Goal: Task Accomplishment & Management: Use online tool/utility

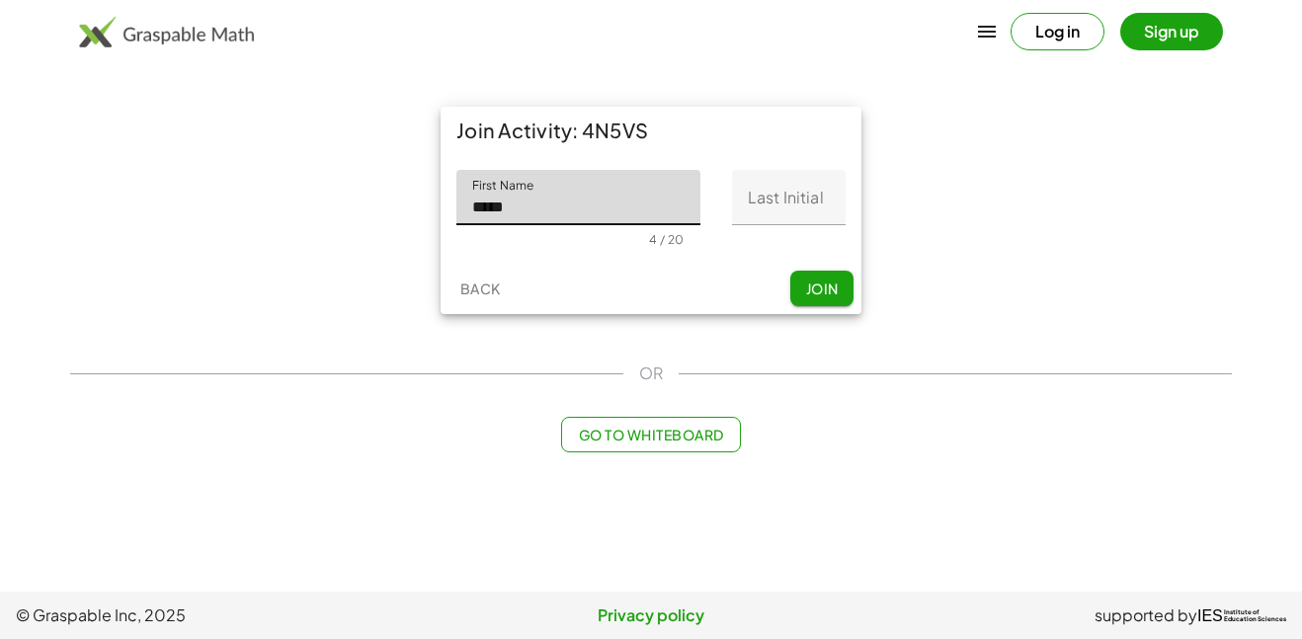
type input "*****"
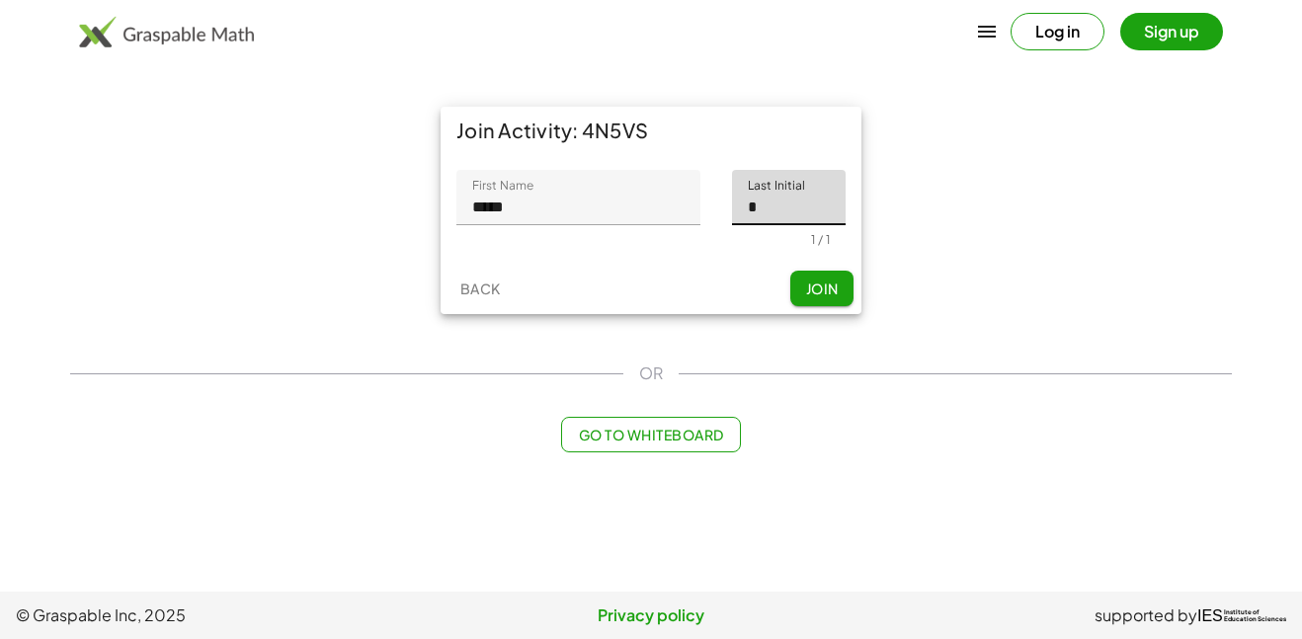
type input "*"
click at [827, 288] on span "Join" at bounding box center [821, 289] width 33 height 18
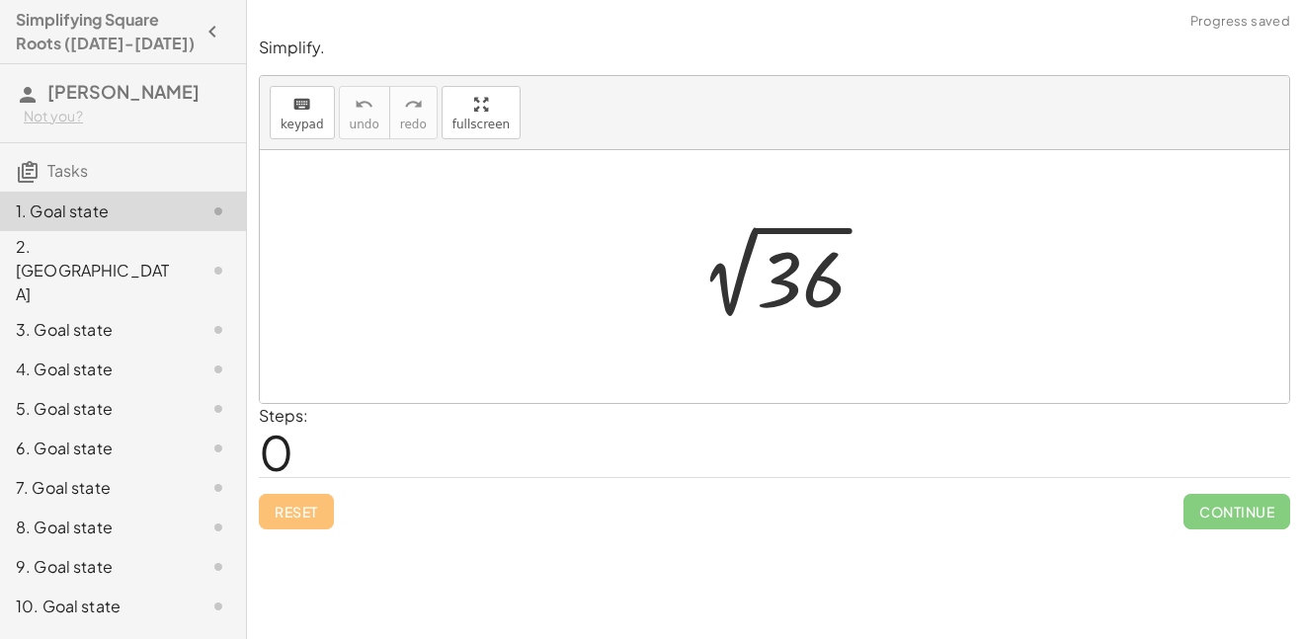
click at [305, 453] on div "Steps: 0" at bounding box center [283, 440] width 49 height 73
click at [292, 451] on span "0" at bounding box center [276, 452] width 35 height 60
click at [291, 452] on span "0" at bounding box center [276, 452] width 35 height 60
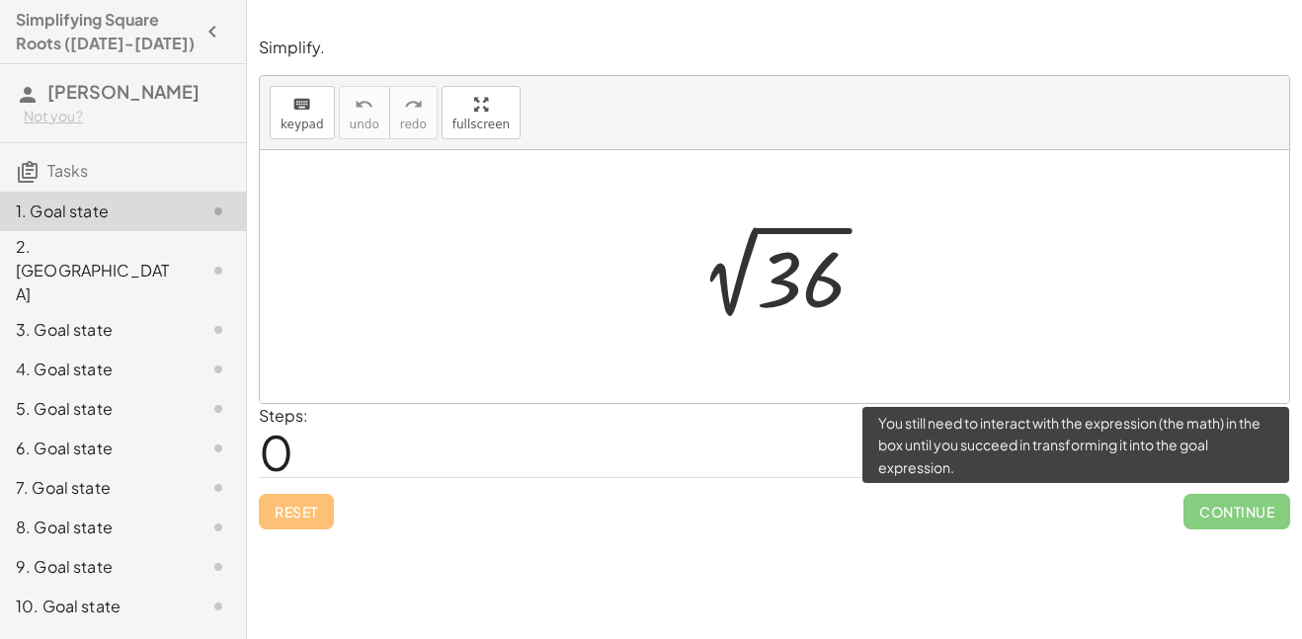
click at [1199, 513] on span "Continue" at bounding box center [1237, 512] width 107 height 36
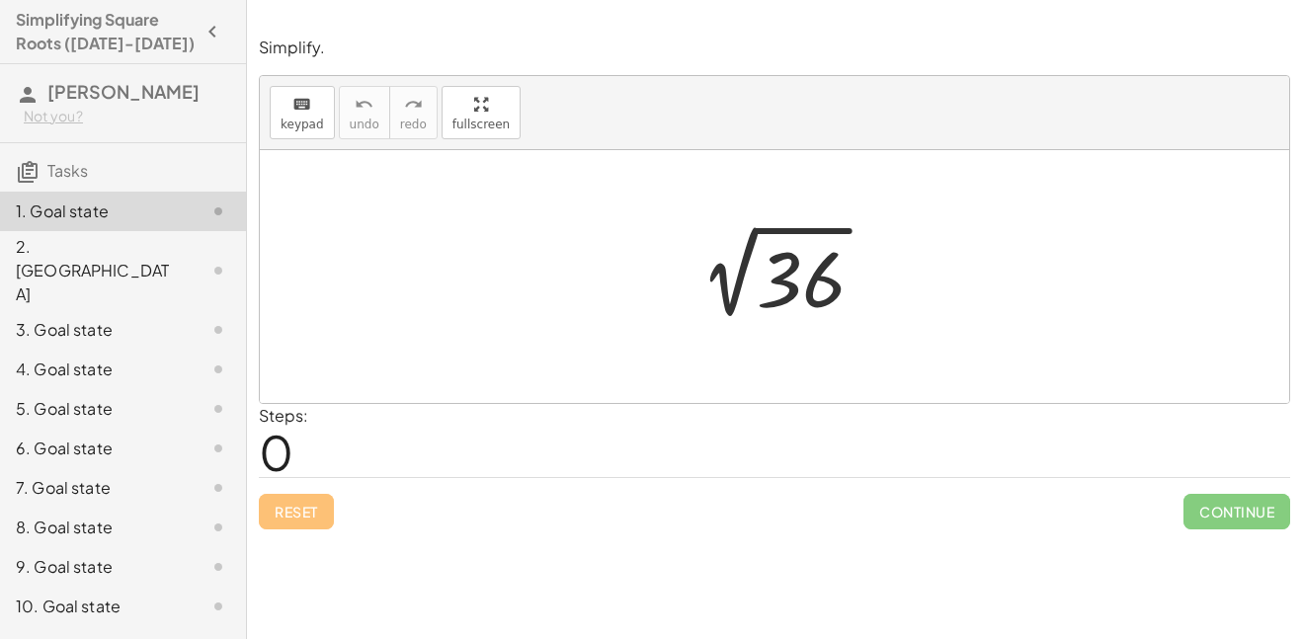
click at [751, 268] on div at bounding box center [782, 277] width 216 height 100
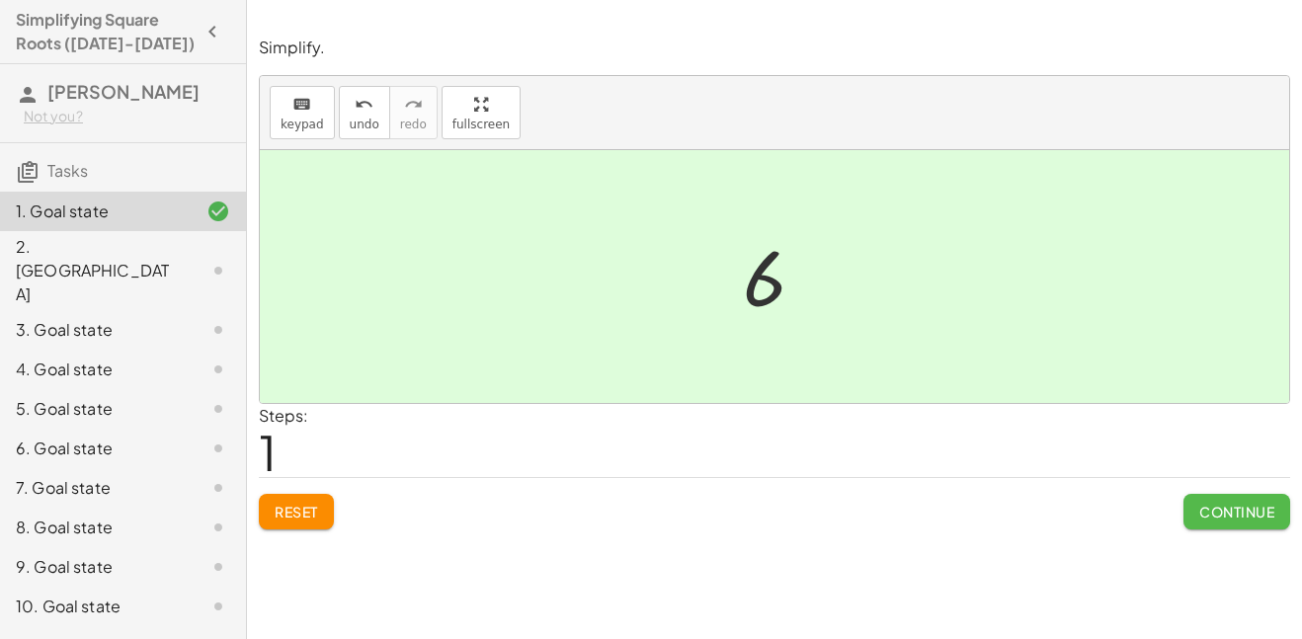
click at [1254, 510] on span "Continue" at bounding box center [1236, 512] width 75 height 18
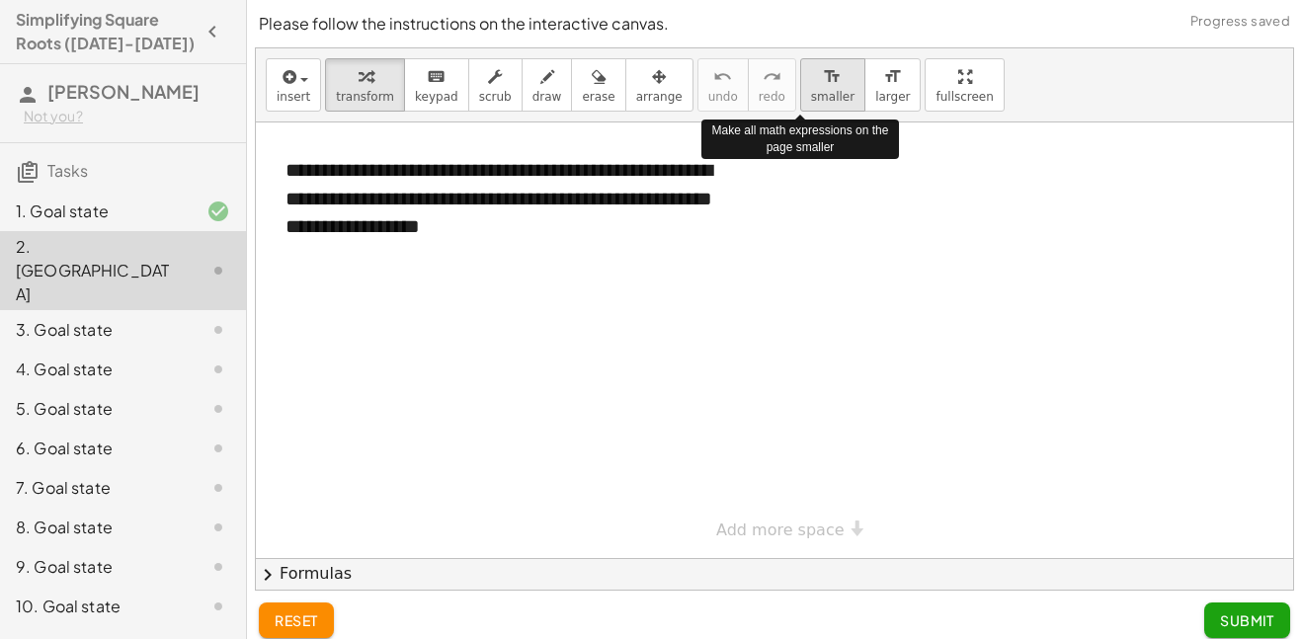
click at [812, 87] on button "format_size smaller" at bounding box center [832, 84] width 65 height 53
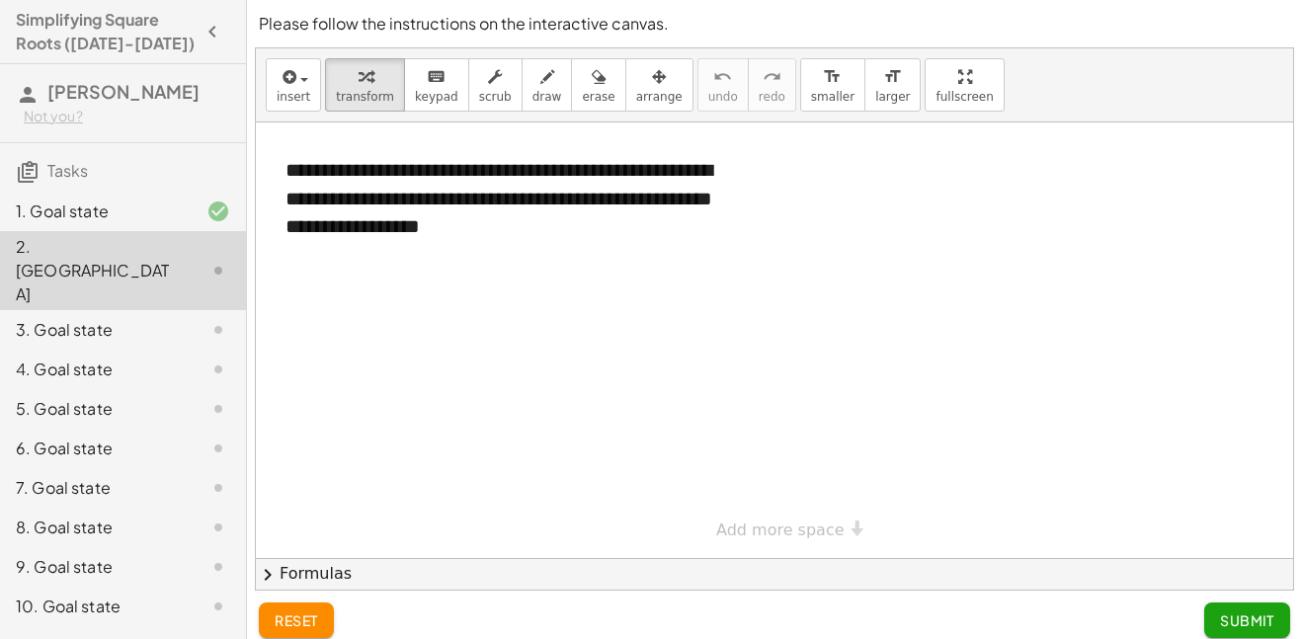
click at [150, 208] on div "1. Goal state" at bounding box center [95, 212] width 159 height 24
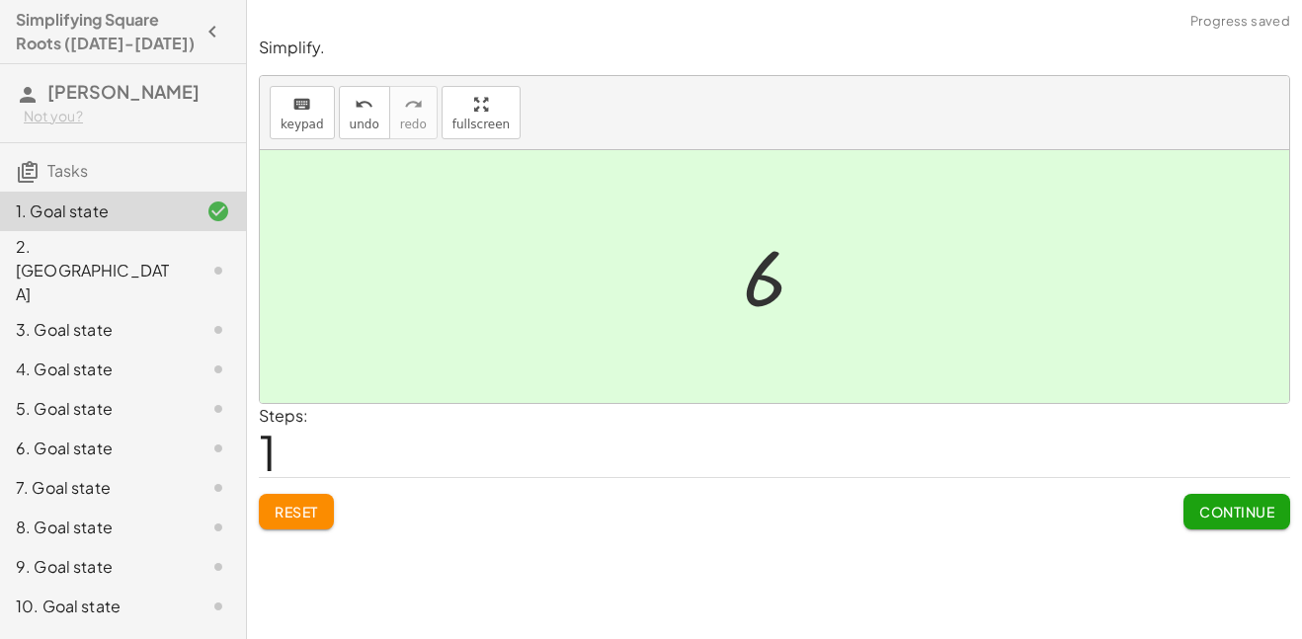
click at [300, 518] on span "Reset" at bounding box center [296, 512] width 43 height 18
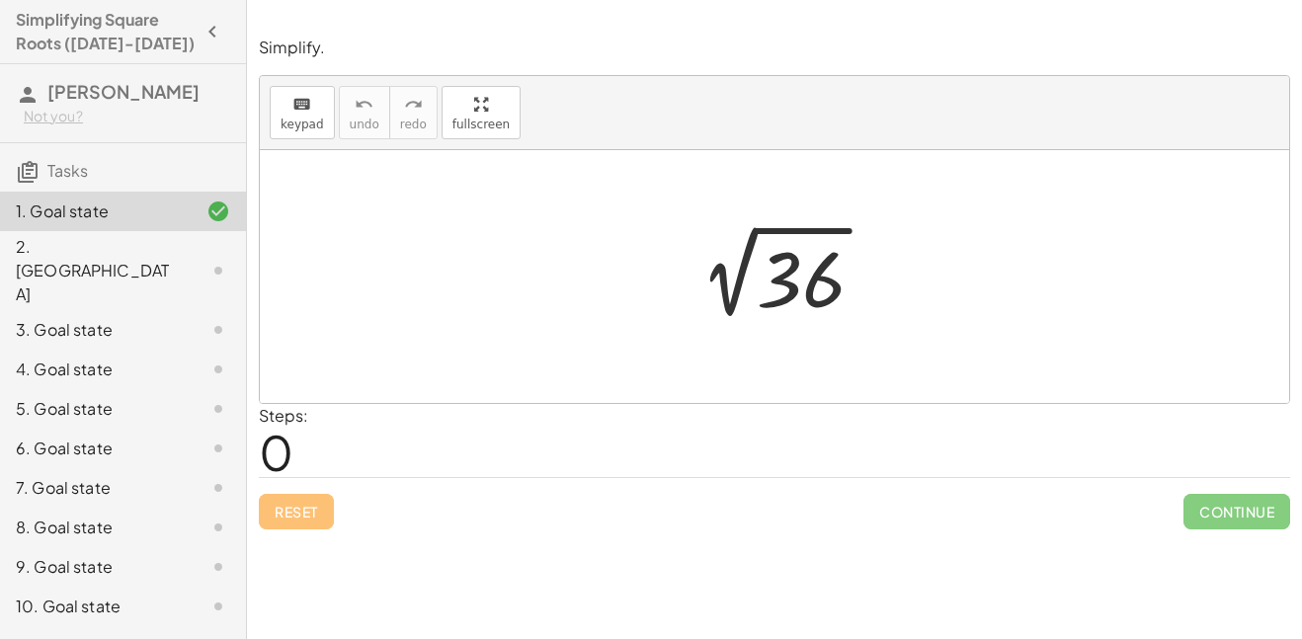
click at [827, 286] on div at bounding box center [782, 277] width 216 height 100
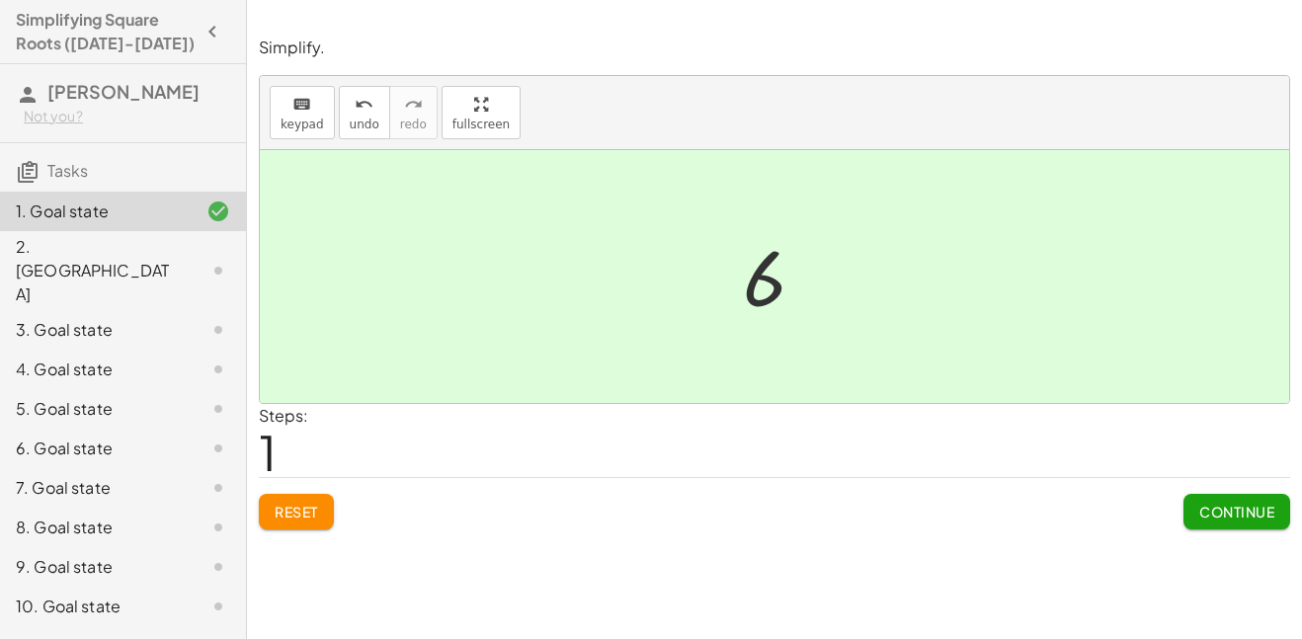
click at [1181, 492] on div "Reset Continue" at bounding box center [774, 503] width 1031 height 52
click at [1200, 525] on button "Continue" at bounding box center [1237, 512] width 107 height 36
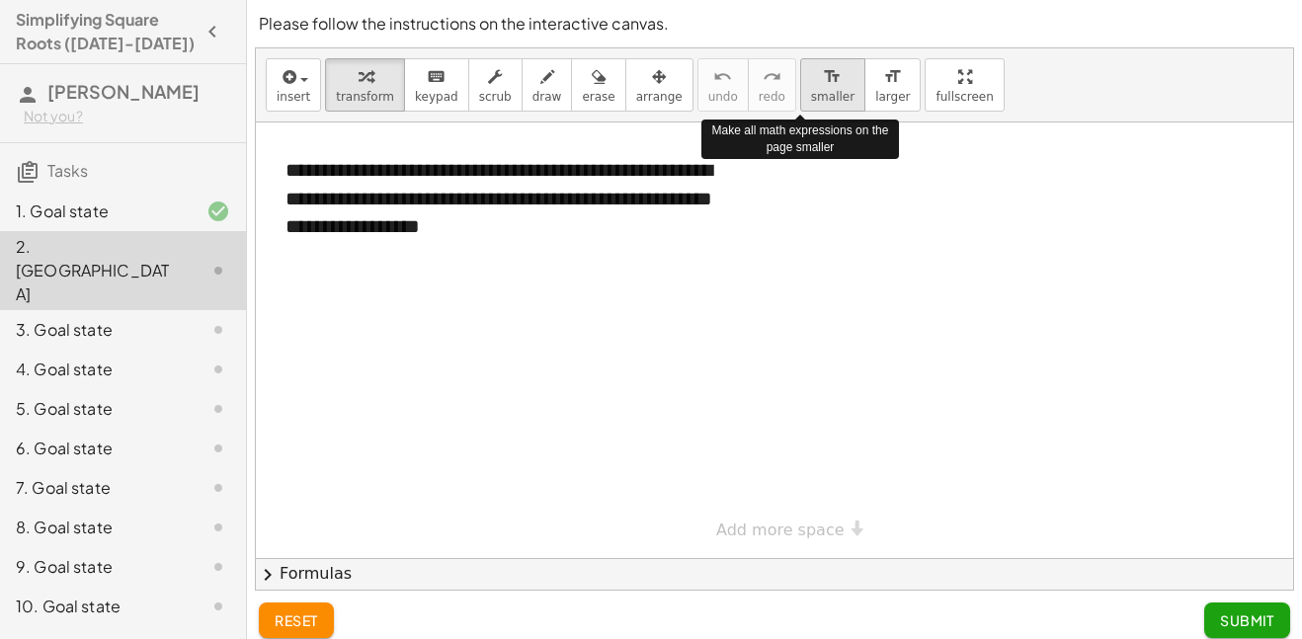
click at [811, 91] on span "smaller" at bounding box center [832, 97] width 43 height 14
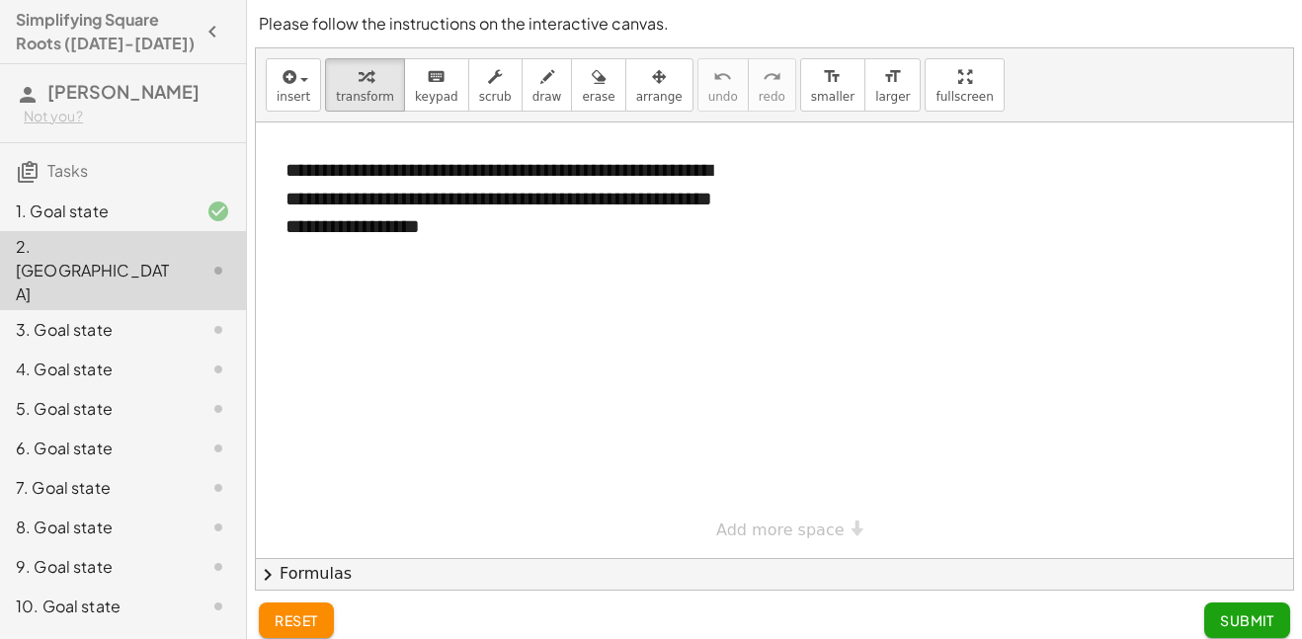
click at [280, 309] on div at bounding box center [774, 341] width 1037 height 436
drag, startPoint x: 303, startPoint y: 297, endPoint x: 416, endPoint y: 322, distance: 115.3
click at [416, 322] on div at bounding box center [774, 341] width 1037 height 436
click at [342, 285] on div at bounding box center [774, 341] width 1037 height 436
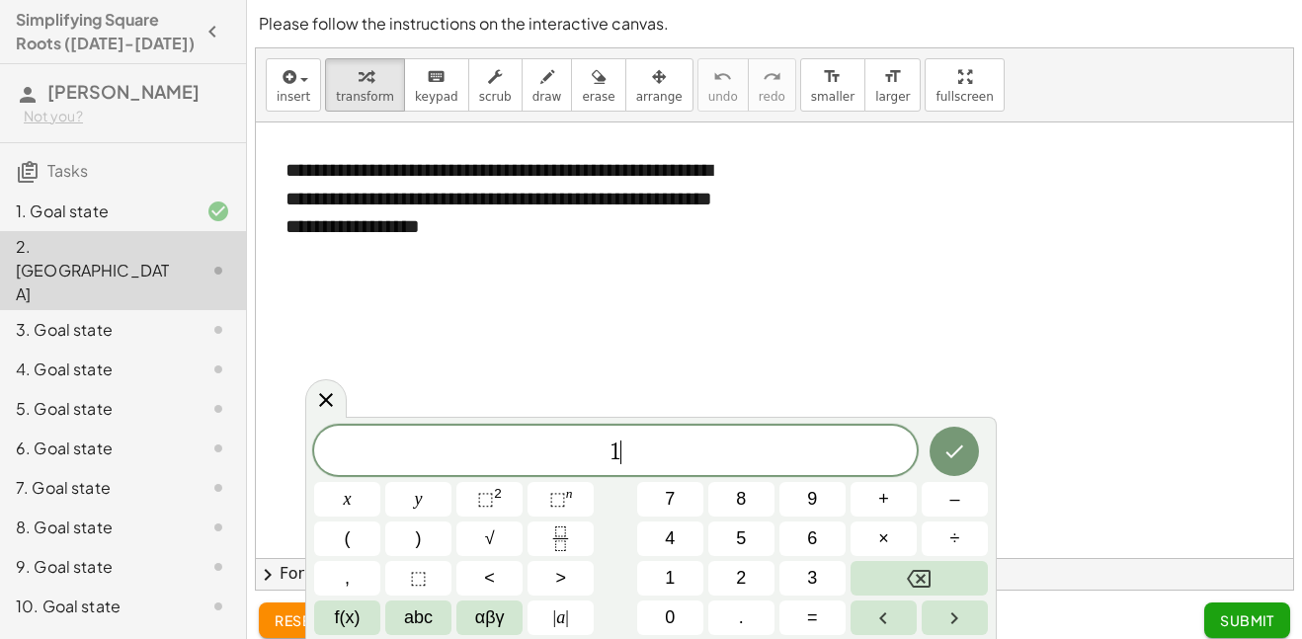
scroll to position [4, 0]
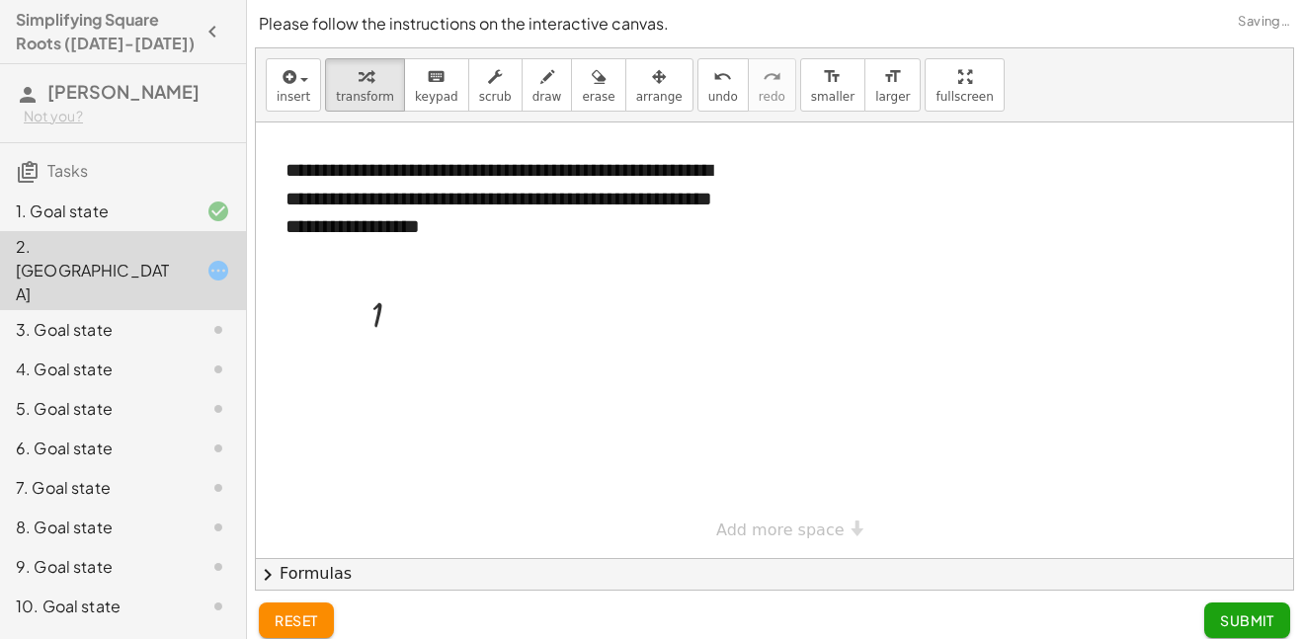
click at [524, 293] on div at bounding box center [774, 341] width 1037 height 436
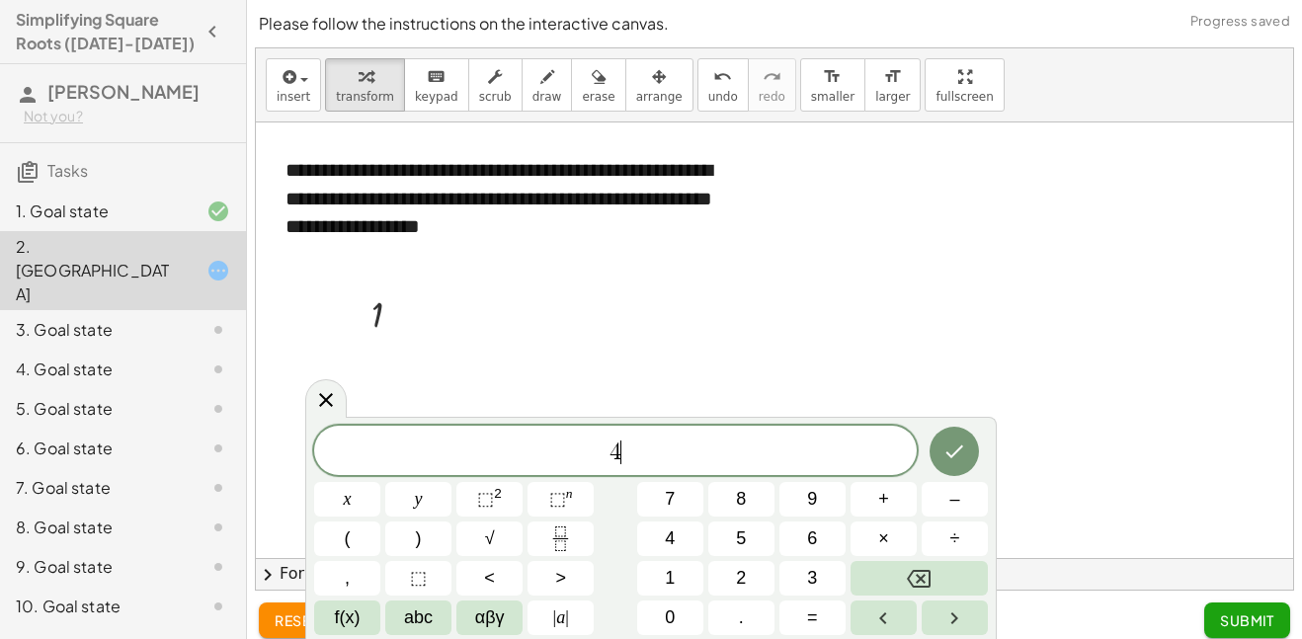
scroll to position [6, 0]
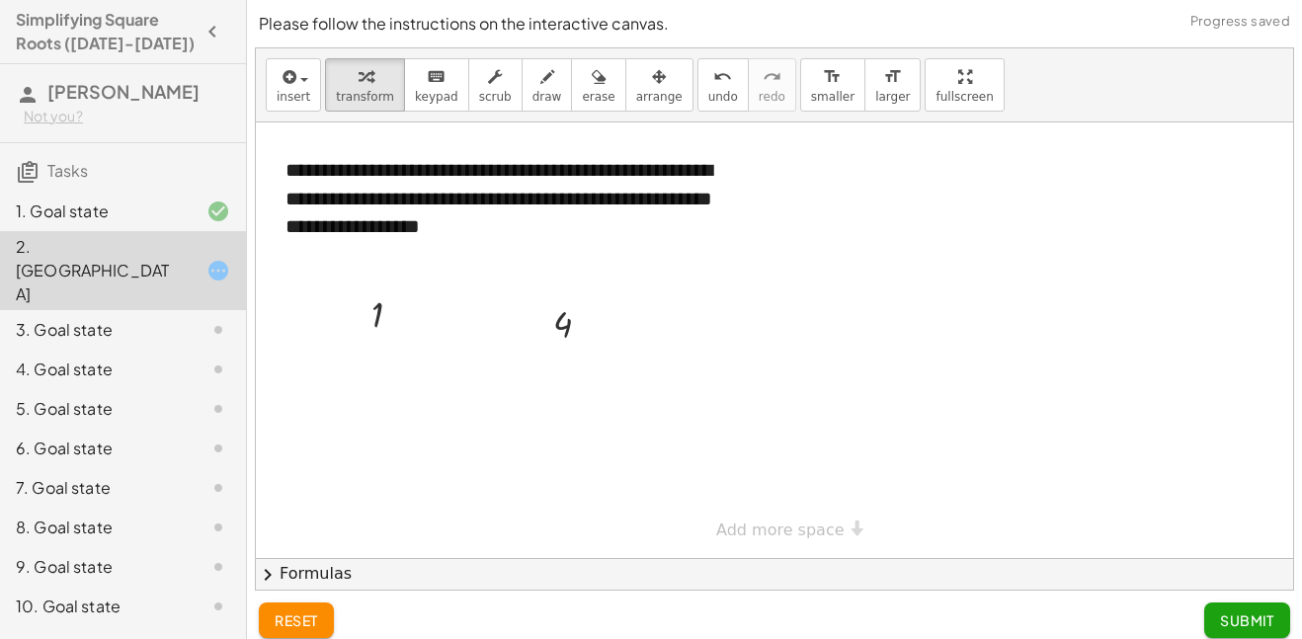
click at [651, 380] on div at bounding box center [774, 341] width 1037 height 436
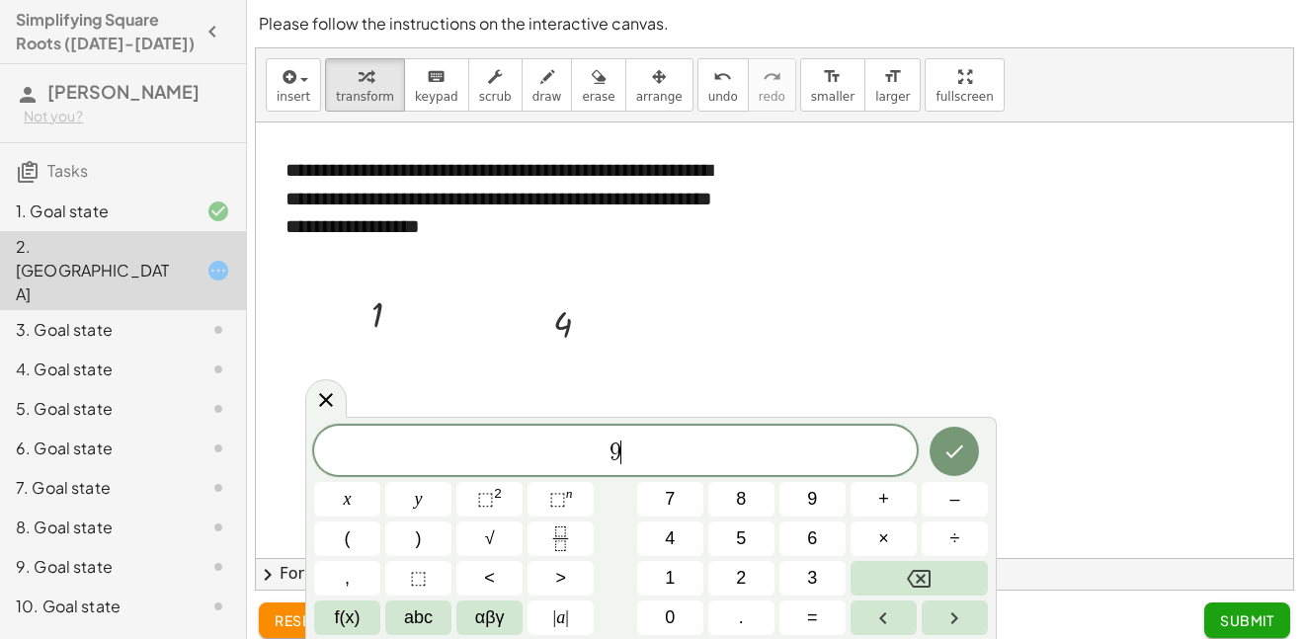
scroll to position [8, 0]
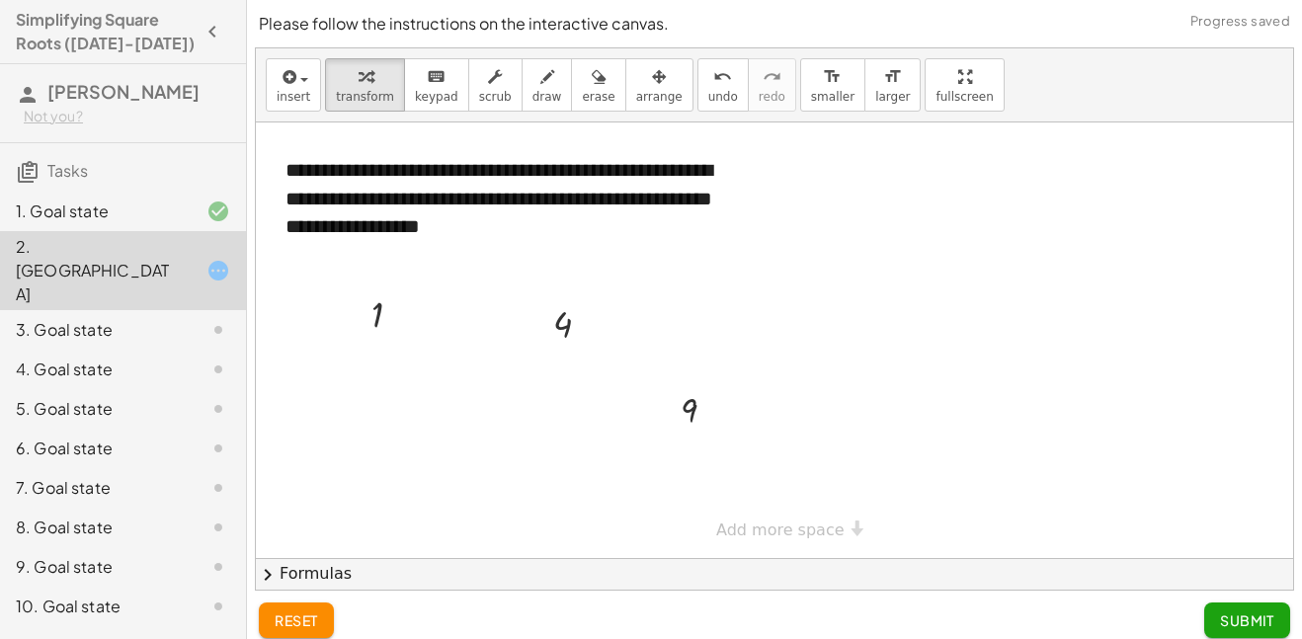
click at [797, 305] on div at bounding box center [774, 341] width 1037 height 436
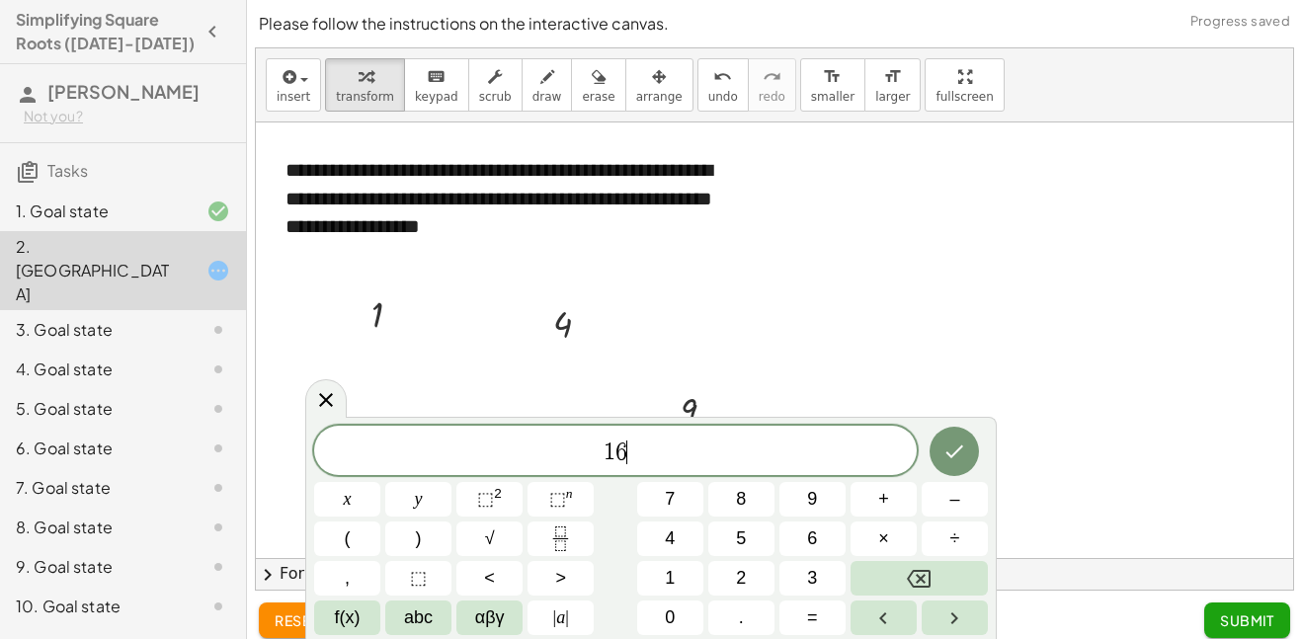
scroll to position [11, 0]
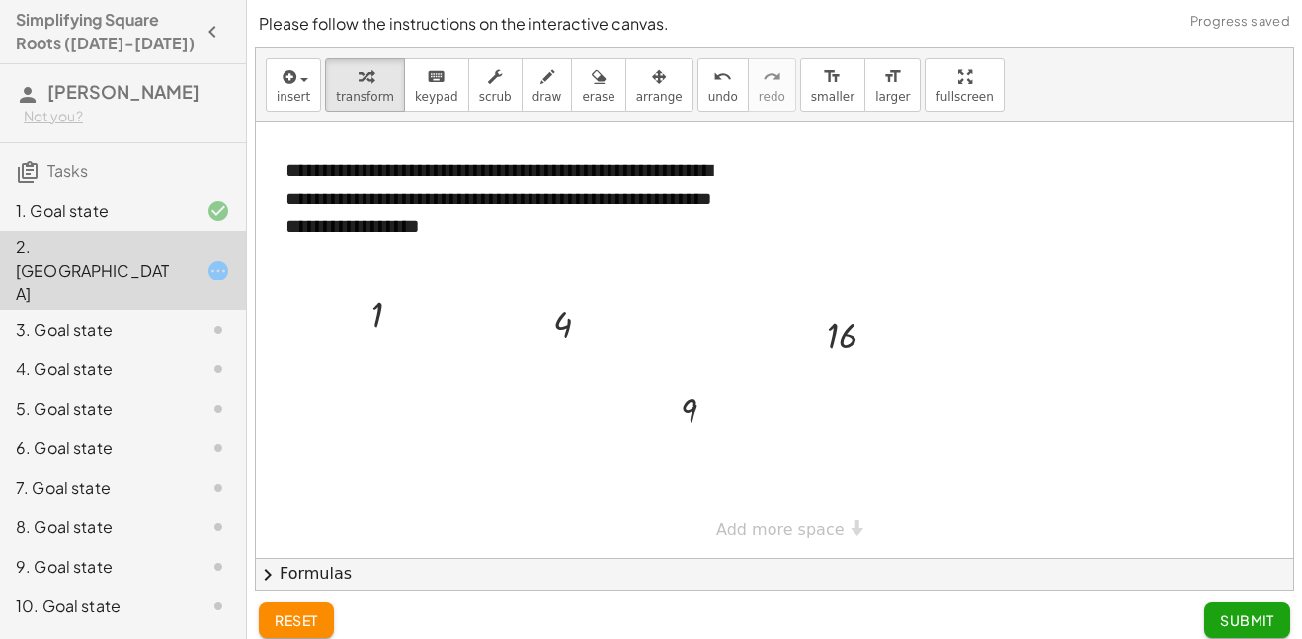
click at [463, 454] on div at bounding box center [774, 341] width 1037 height 436
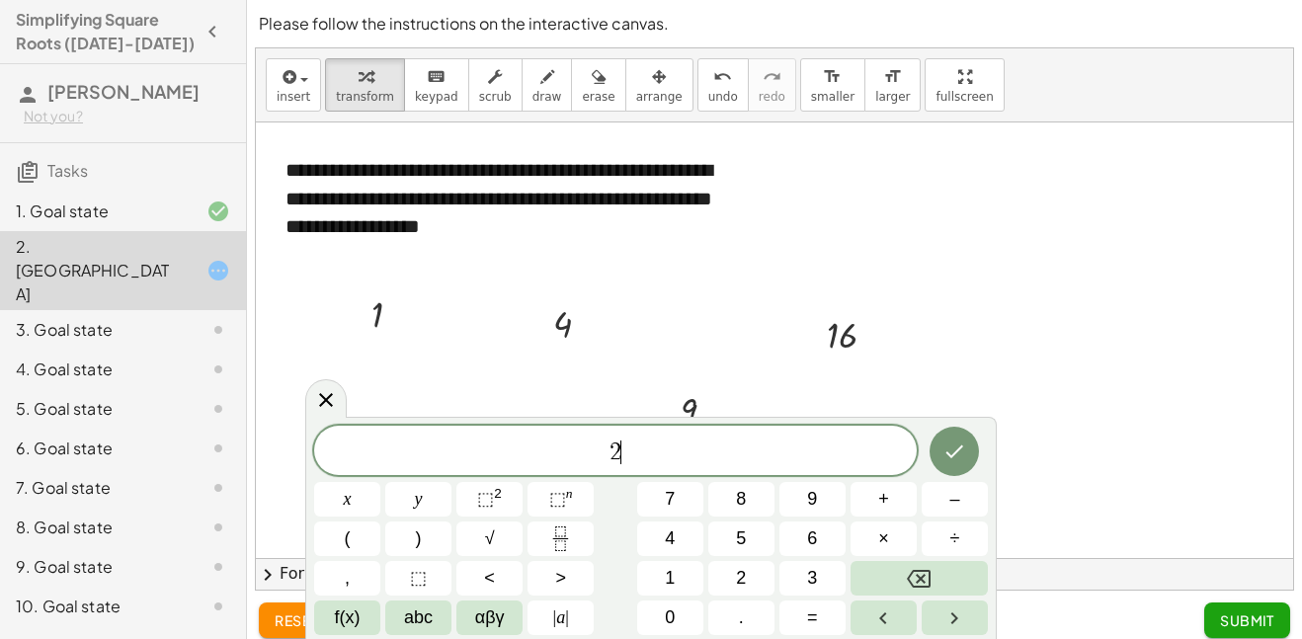
scroll to position [14, 0]
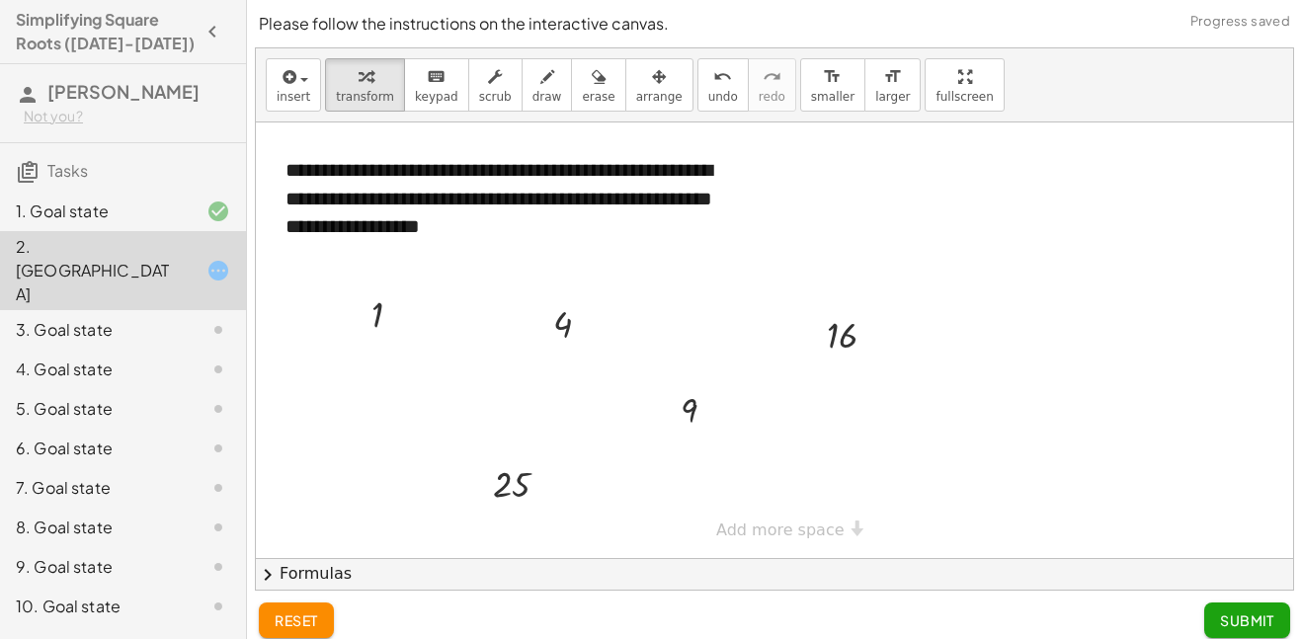
click at [648, 489] on div at bounding box center [774, 341] width 1037 height 436
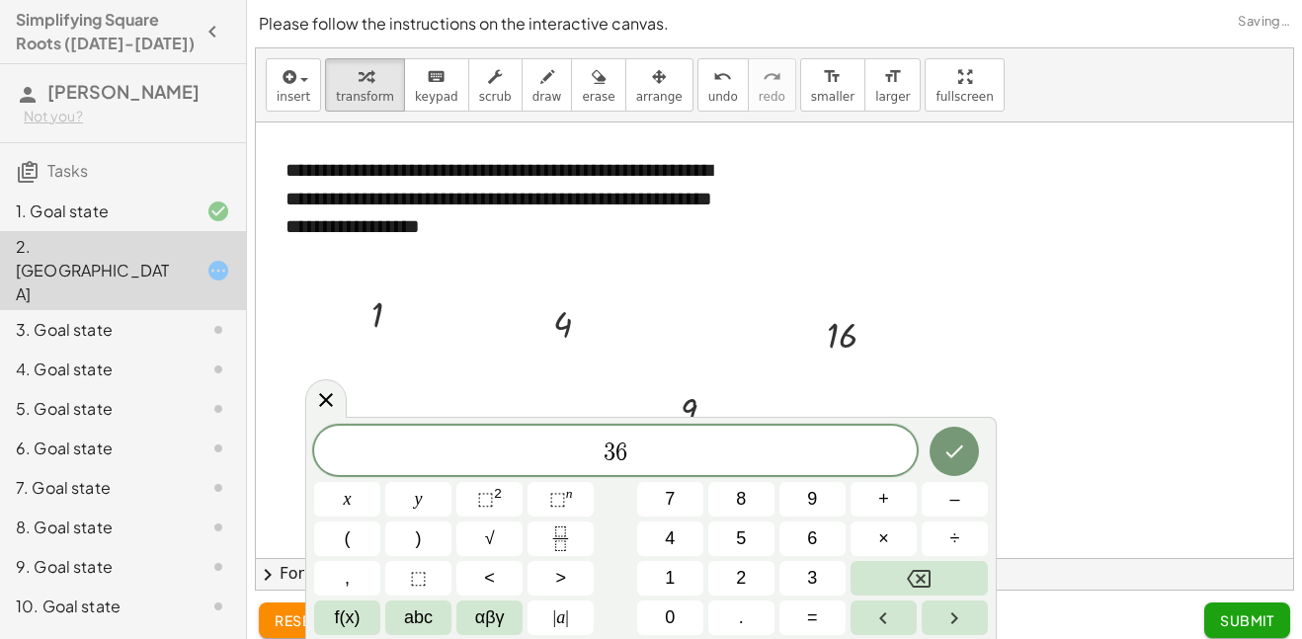
scroll to position [17, 0]
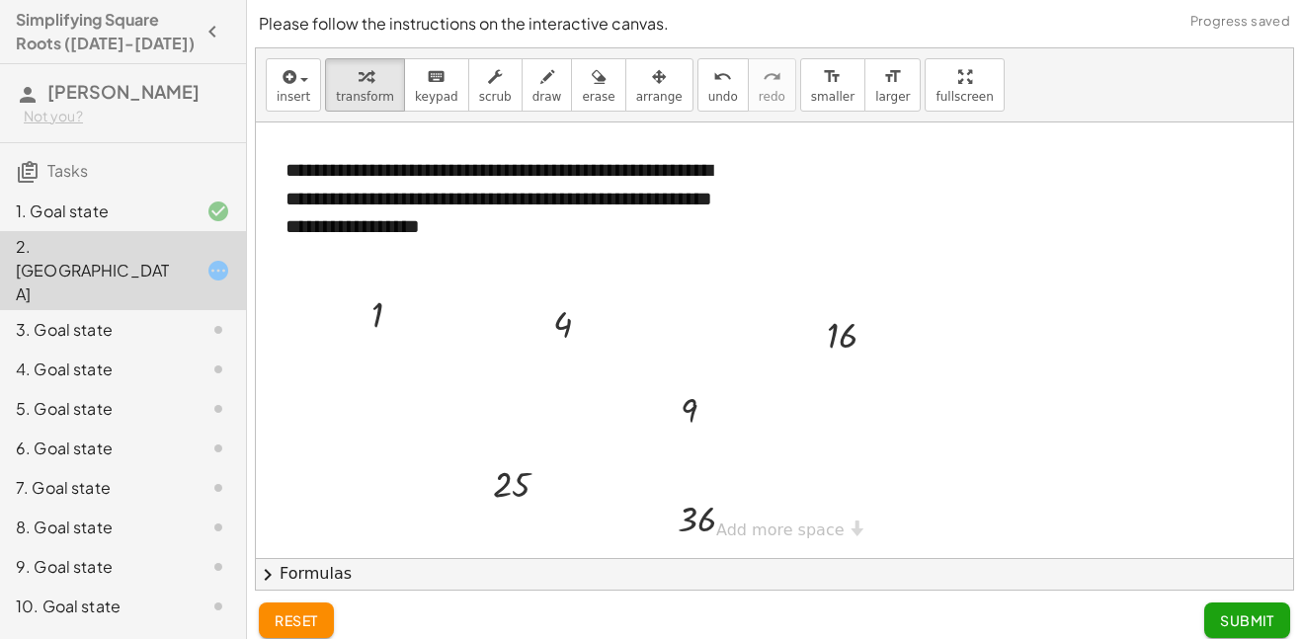
click at [946, 444] on div at bounding box center [774, 341] width 1037 height 436
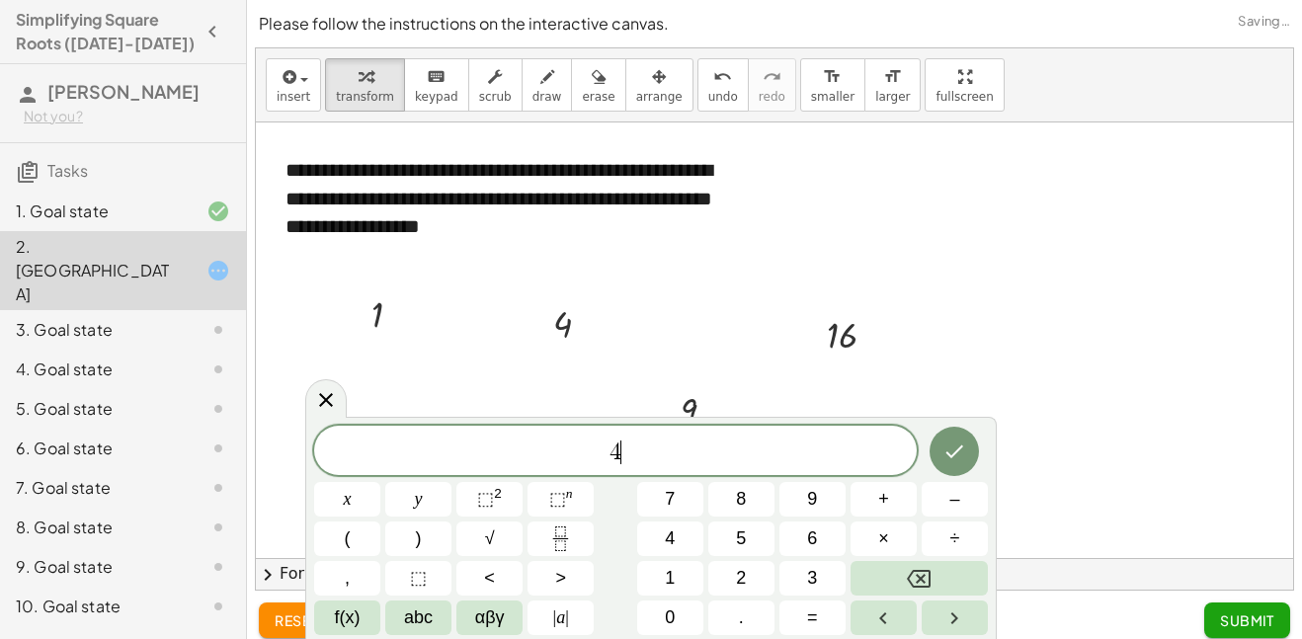
scroll to position [19, 0]
click at [1131, 401] on div at bounding box center [774, 341] width 1037 height 436
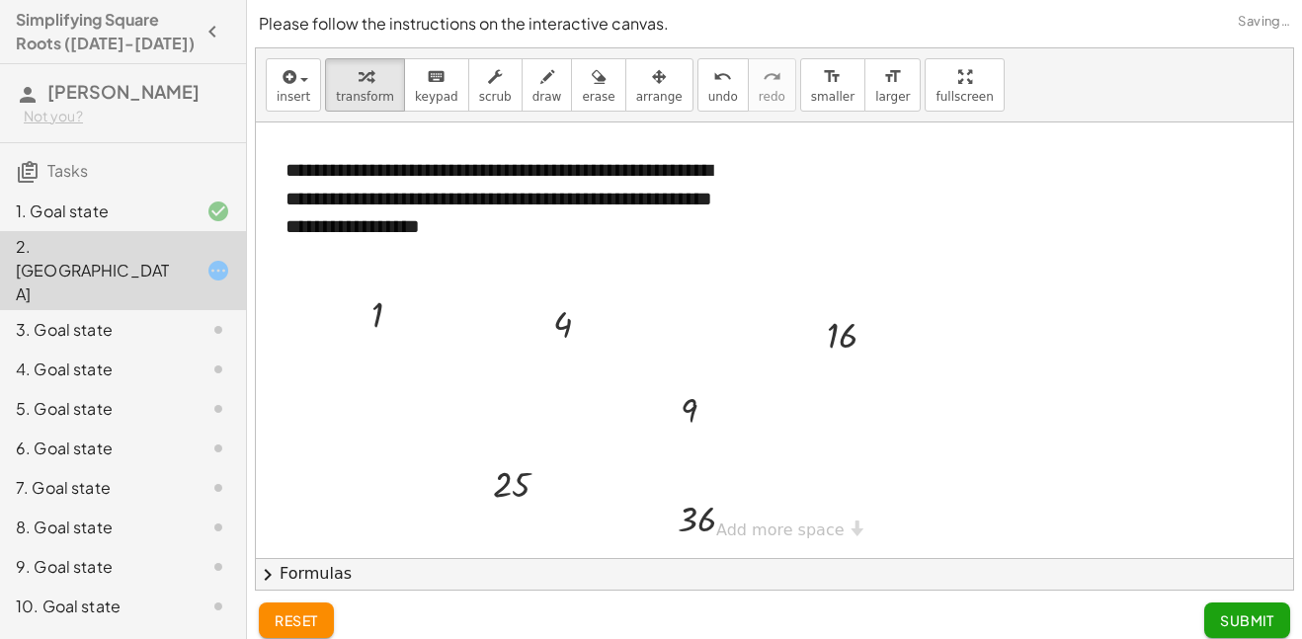
click at [922, 395] on div at bounding box center [774, 341] width 1037 height 436
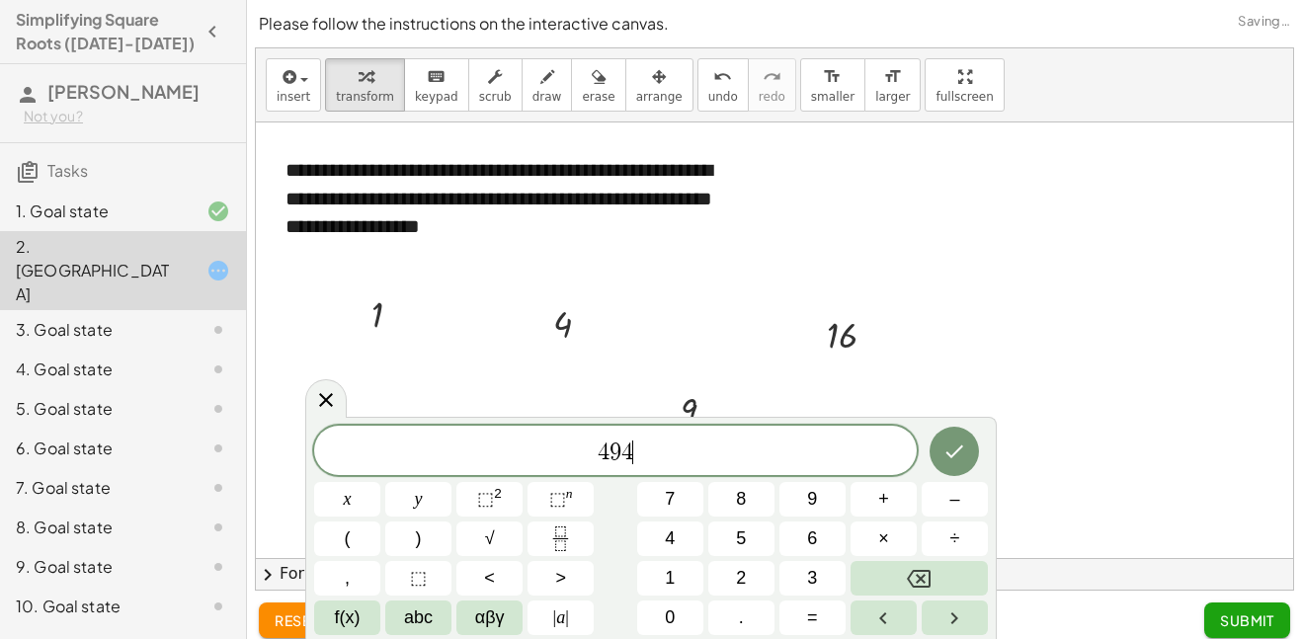
scroll to position [21, 0]
click at [950, 448] on icon "Done" at bounding box center [955, 452] width 24 height 24
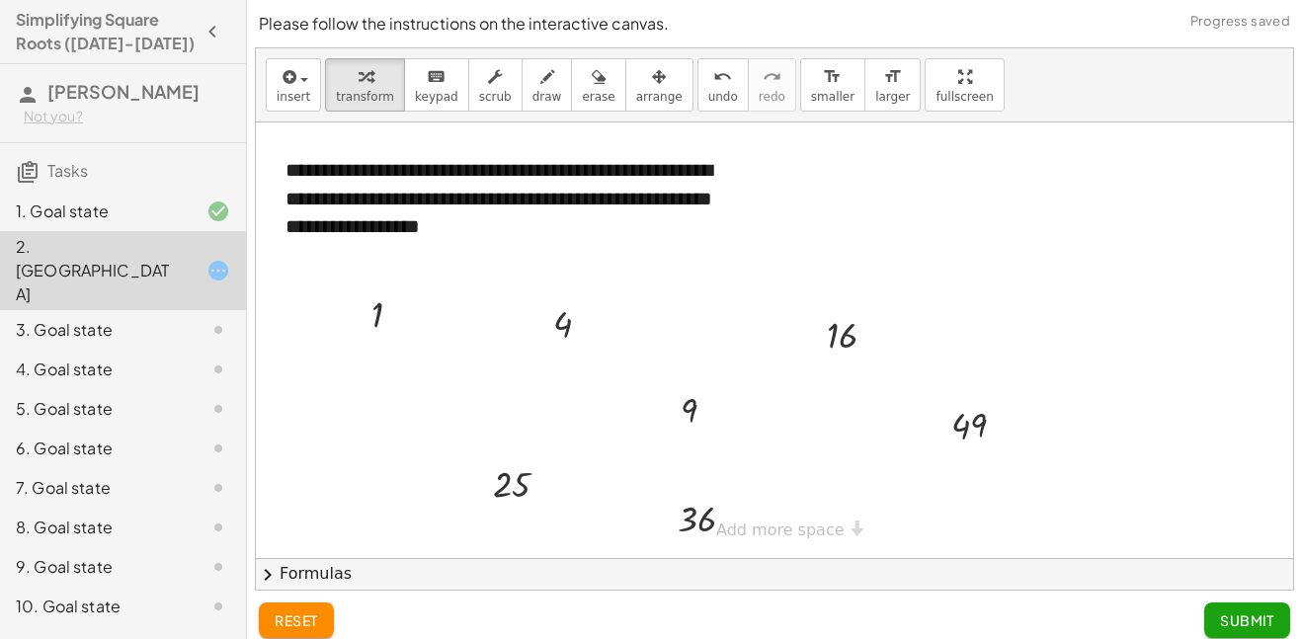
click at [900, 234] on div at bounding box center [774, 341] width 1037 height 436
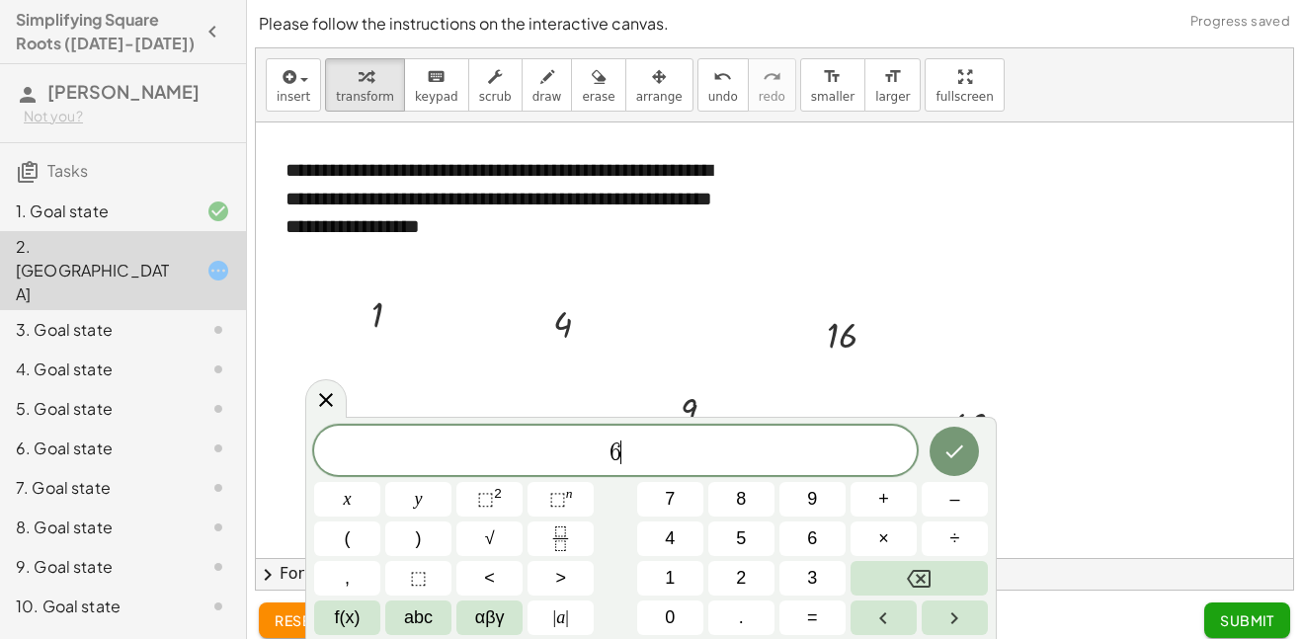
scroll to position [23, 0]
click at [943, 456] on icon "Done" at bounding box center [955, 452] width 24 height 24
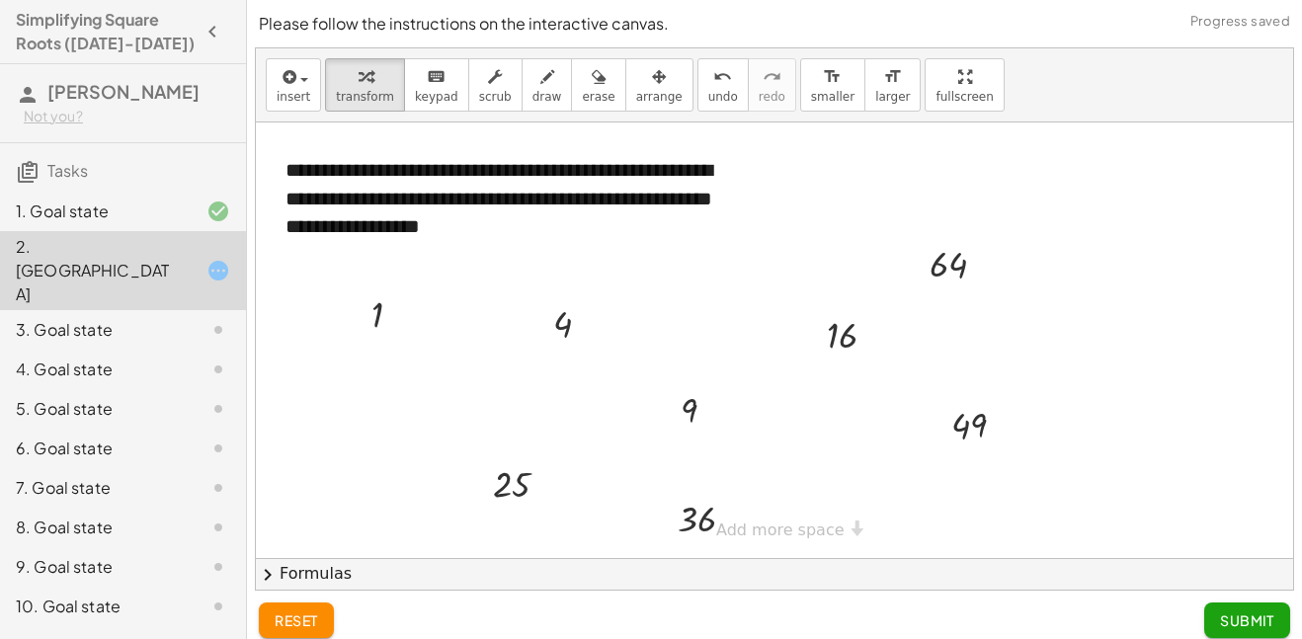
click at [1091, 316] on div at bounding box center [774, 341] width 1037 height 436
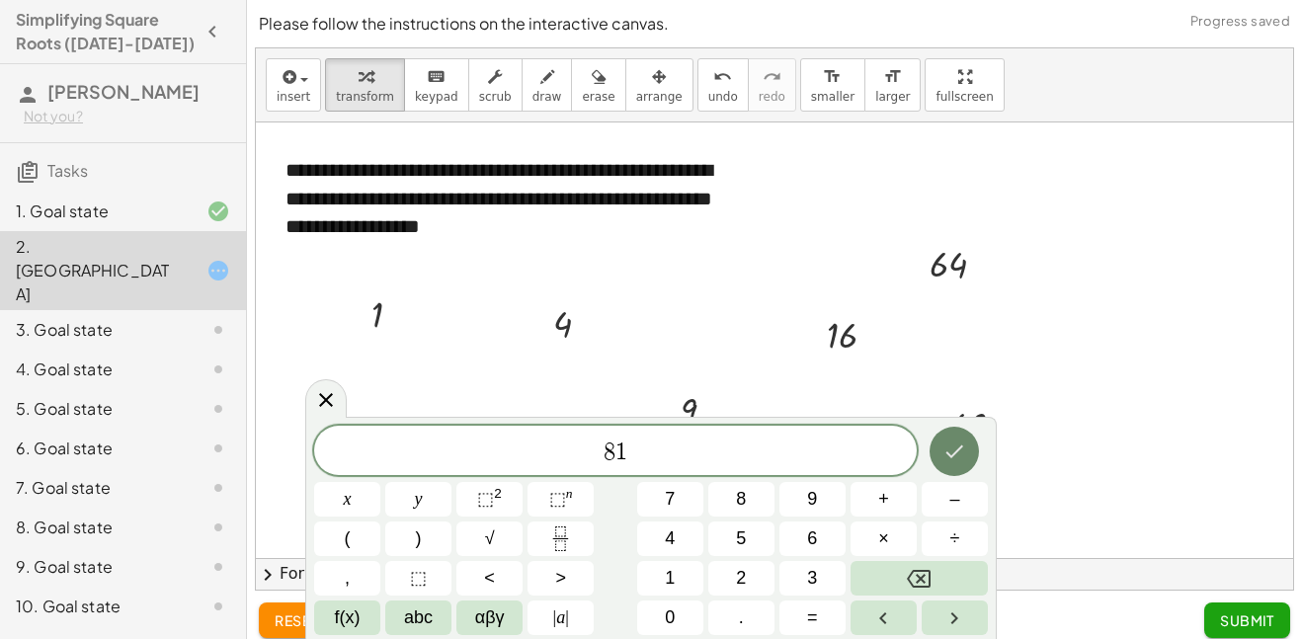
click at [962, 452] on icon "Done" at bounding box center [955, 452] width 24 height 24
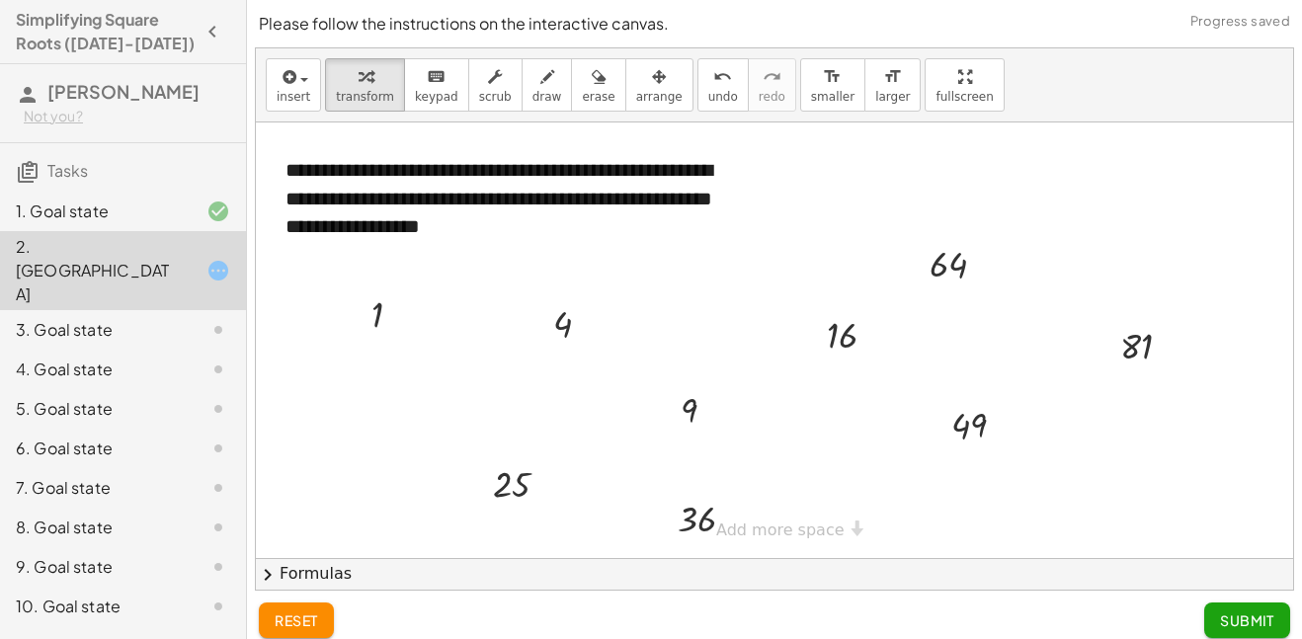
click at [1078, 248] on div at bounding box center [774, 341] width 1037 height 436
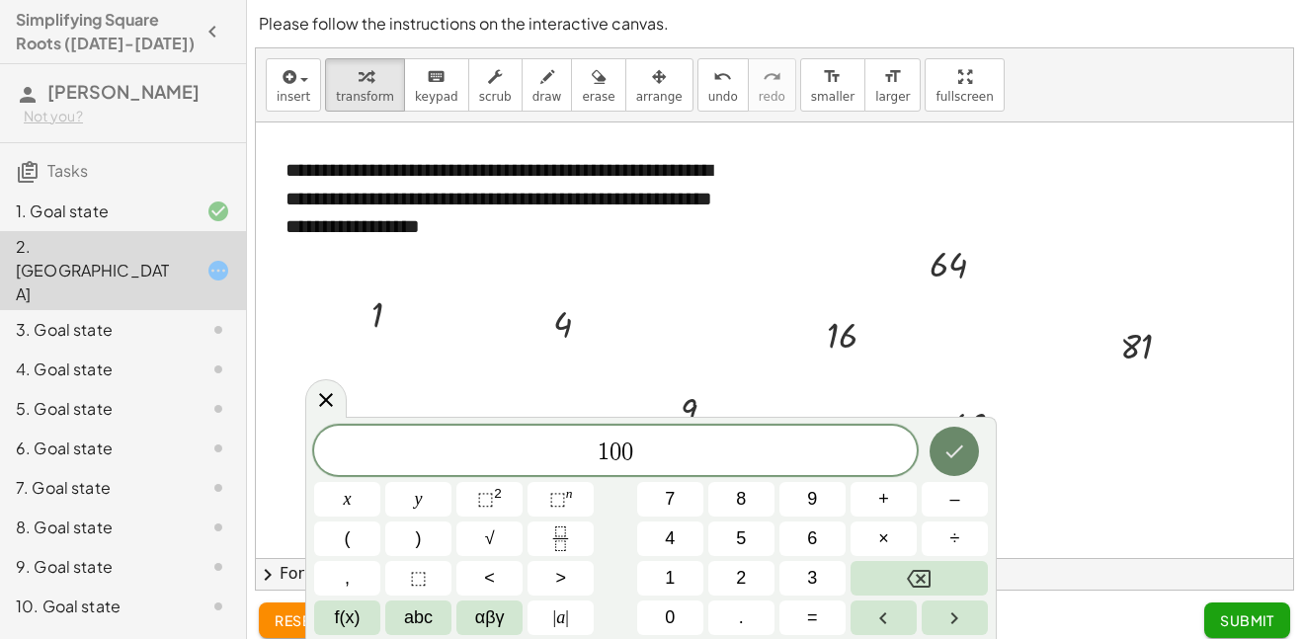
click at [946, 442] on icon "Done" at bounding box center [955, 452] width 24 height 24
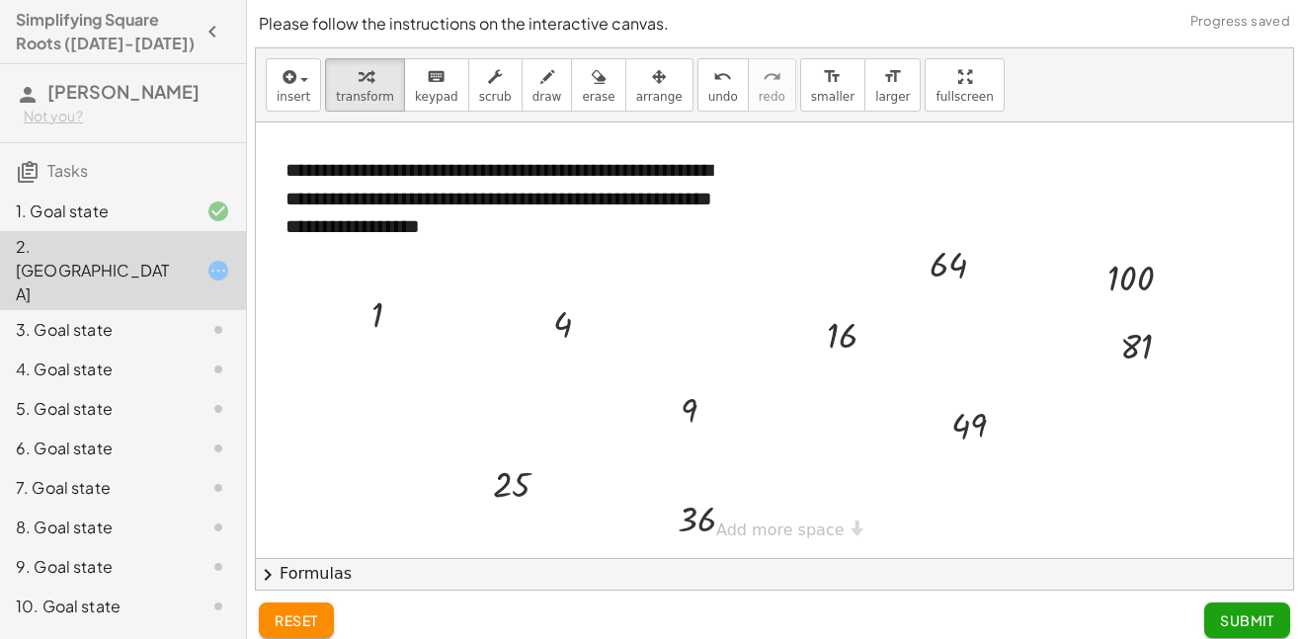
click at [1242, 608] on button "Submit" at bounding box center [1247, 621] width 86 height 36
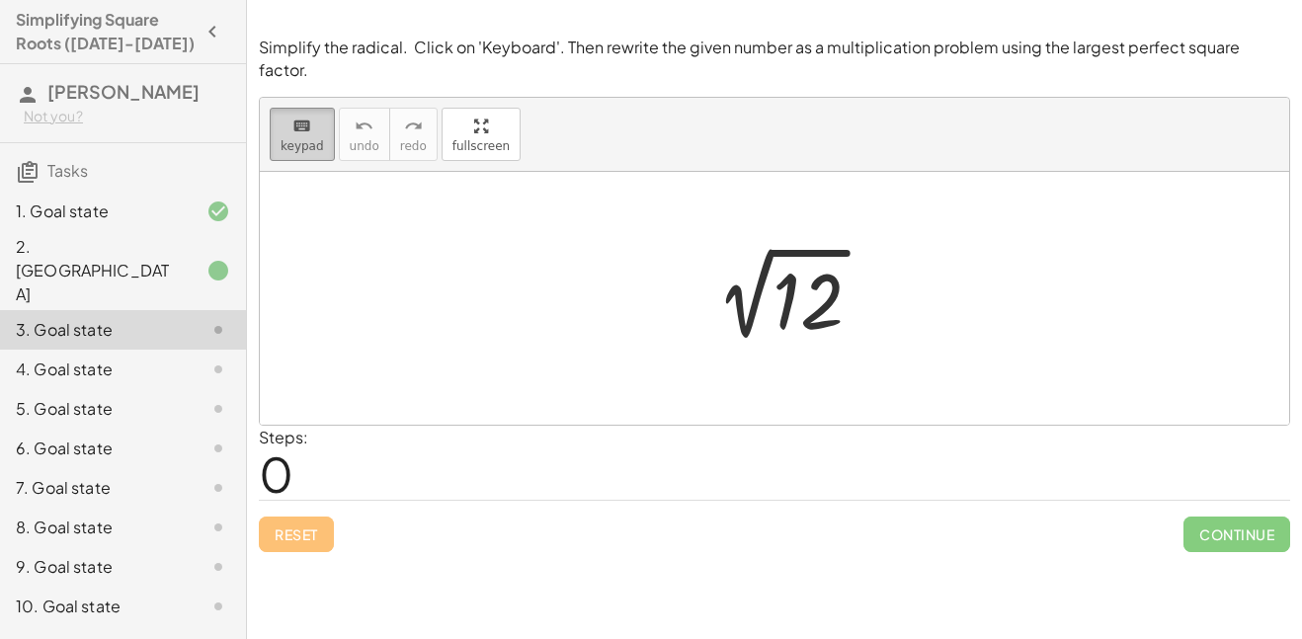
click at [305, 115] on icon "keyboard" at bounding box center [301, 127] width 19 height 24
click at [298, 139] on span "keypad" at bounding box center [302, 146] width 43 height 14
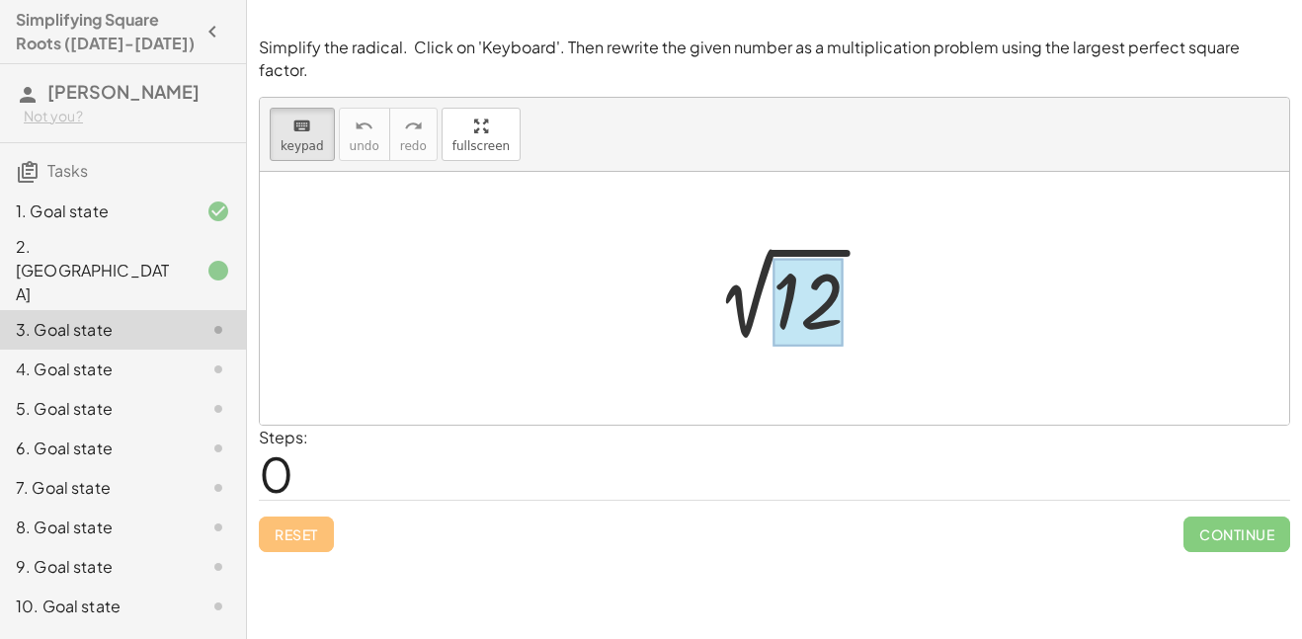
click at [807, 276] on div at bounding box center [808, 302] width 71 height 88
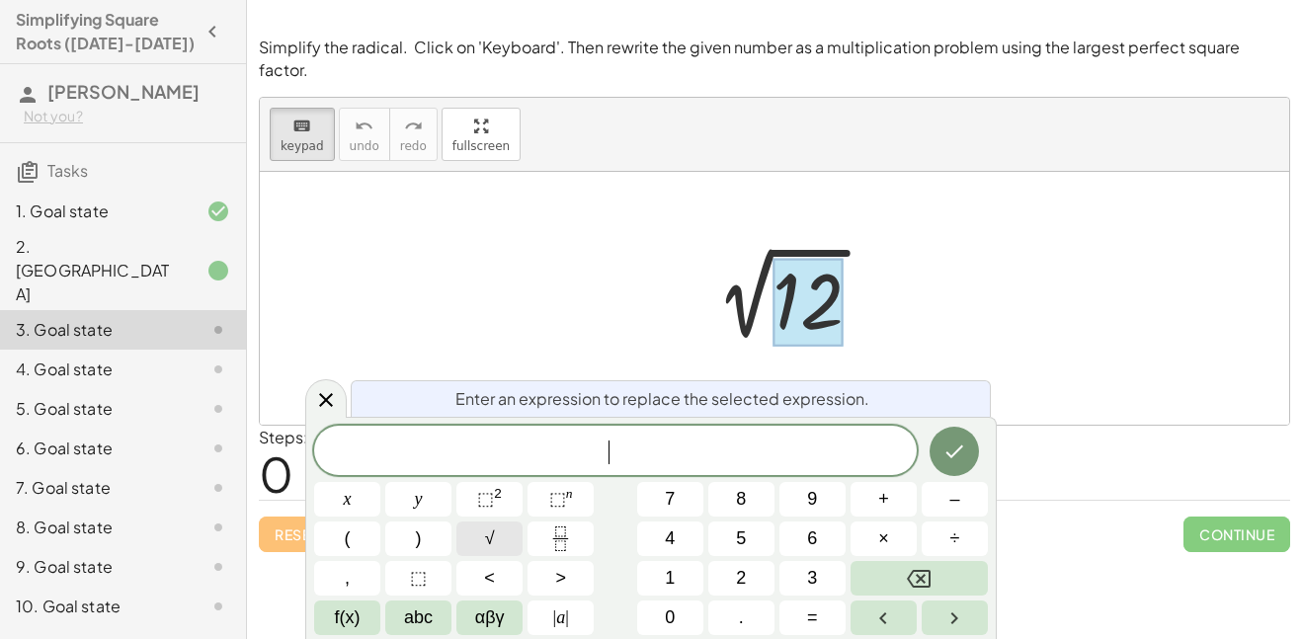
click at [503, 542] on button "√" at bounding box center [489, 539] width 66 height 35
click at [513, 536] on button "√" at bounding box center [489, 539] width 66 height 35
click at [953, 449] on icon "Done" at bounding box center [955, 451] width 24 height 24
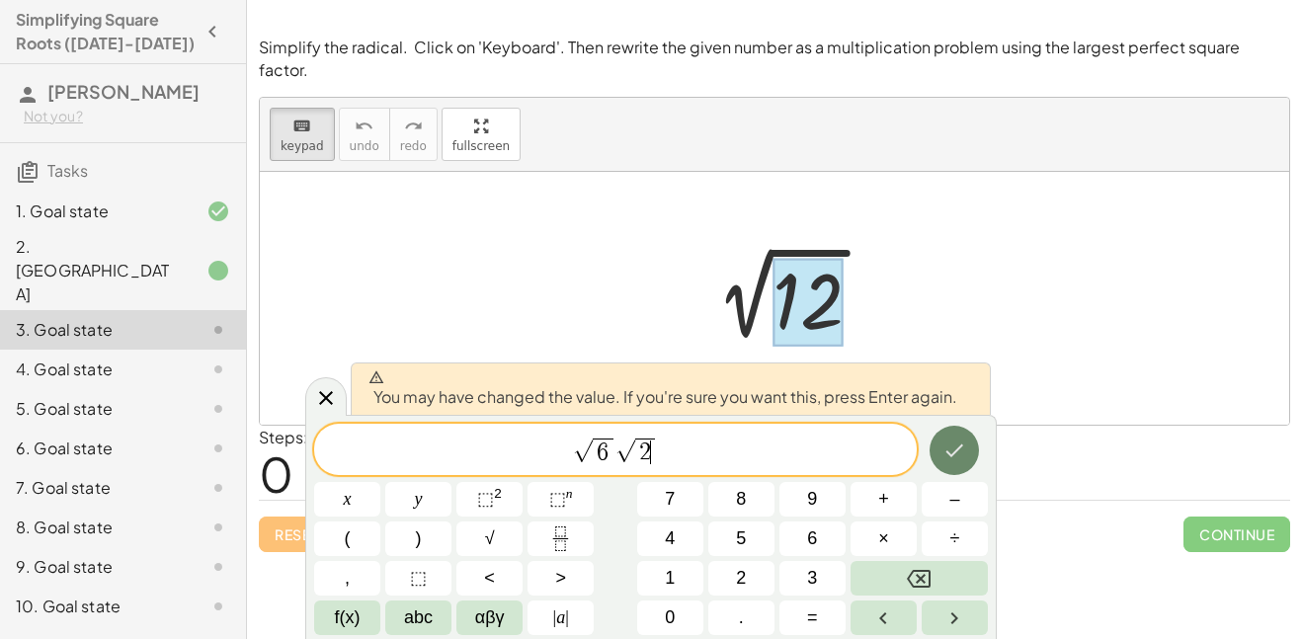
click at [962, 454] on icon "Done" at bounding box center [955, 451] width 24 height 24
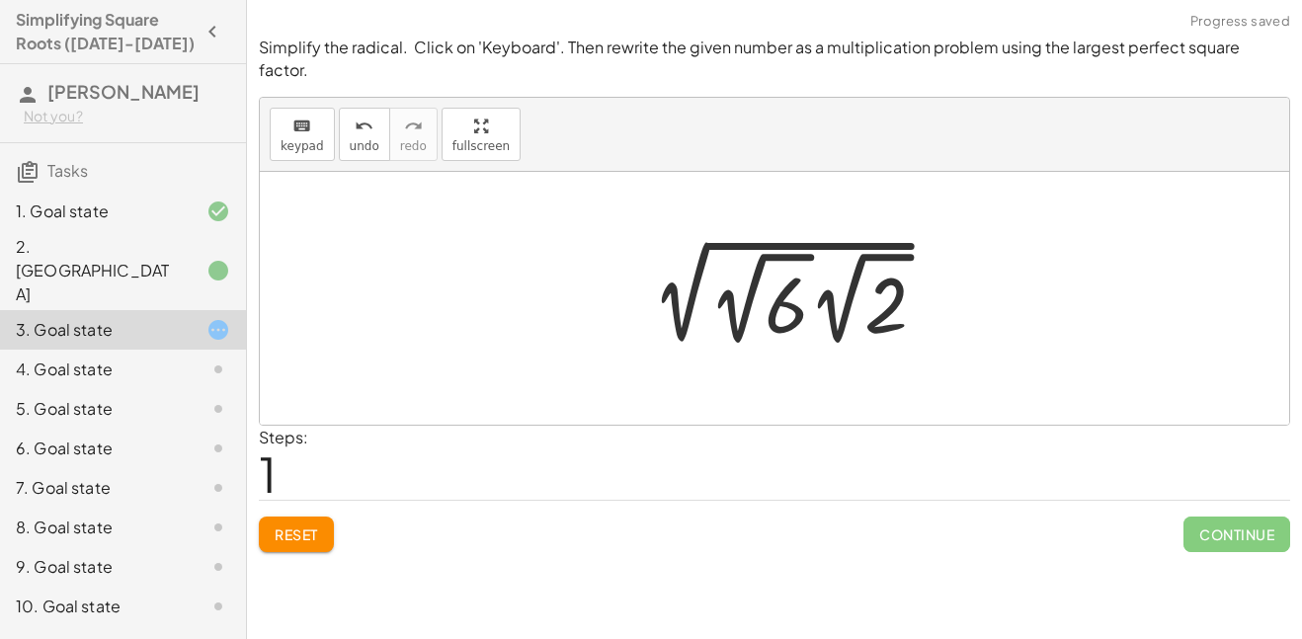
click at [682, 306] on div at bounding box center [788, 298] width 327 height 109
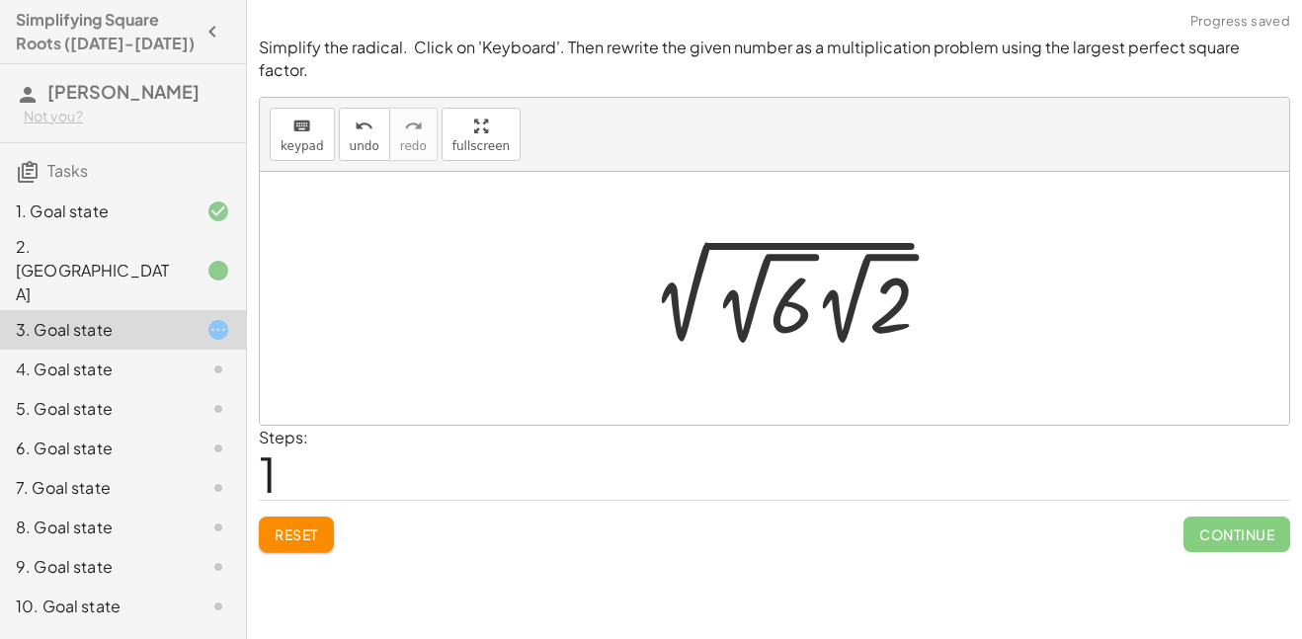
click at [774, 301] on div at bounding box center [788, 298] width 327 height 109
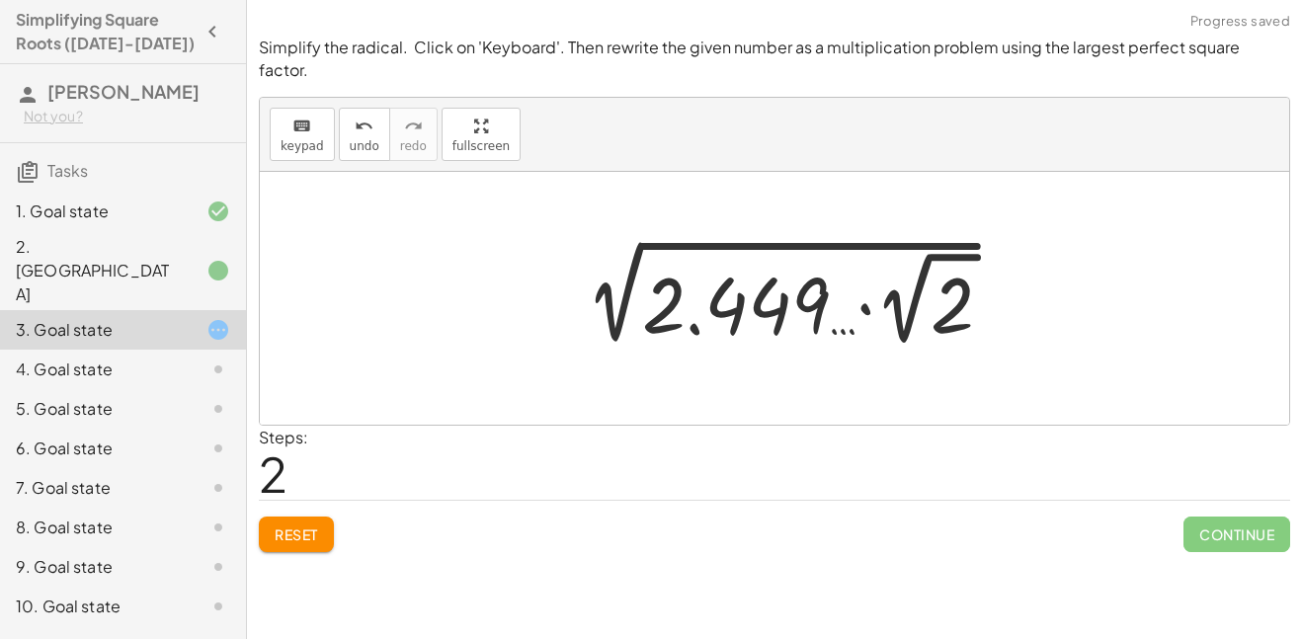
click at [315, 522] on button "Reset" at bounding box center [296, 535] width 75 height 36
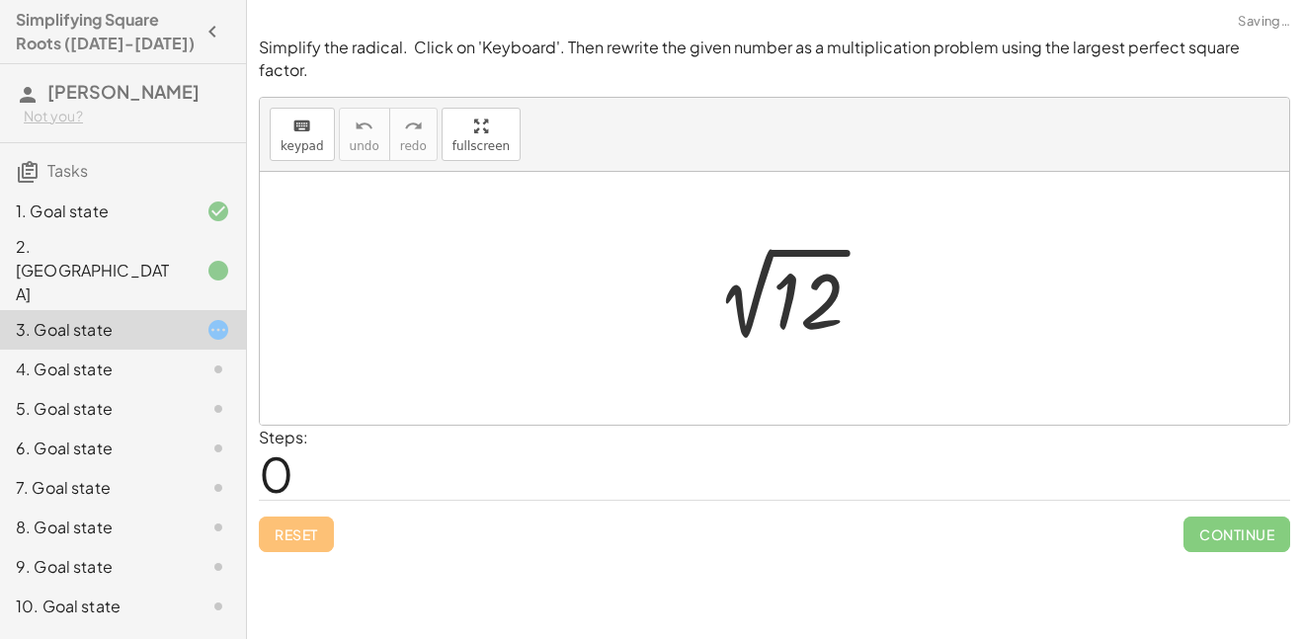
click at [797, 295] on div at bounding box center [789, 299] width 199 height 100
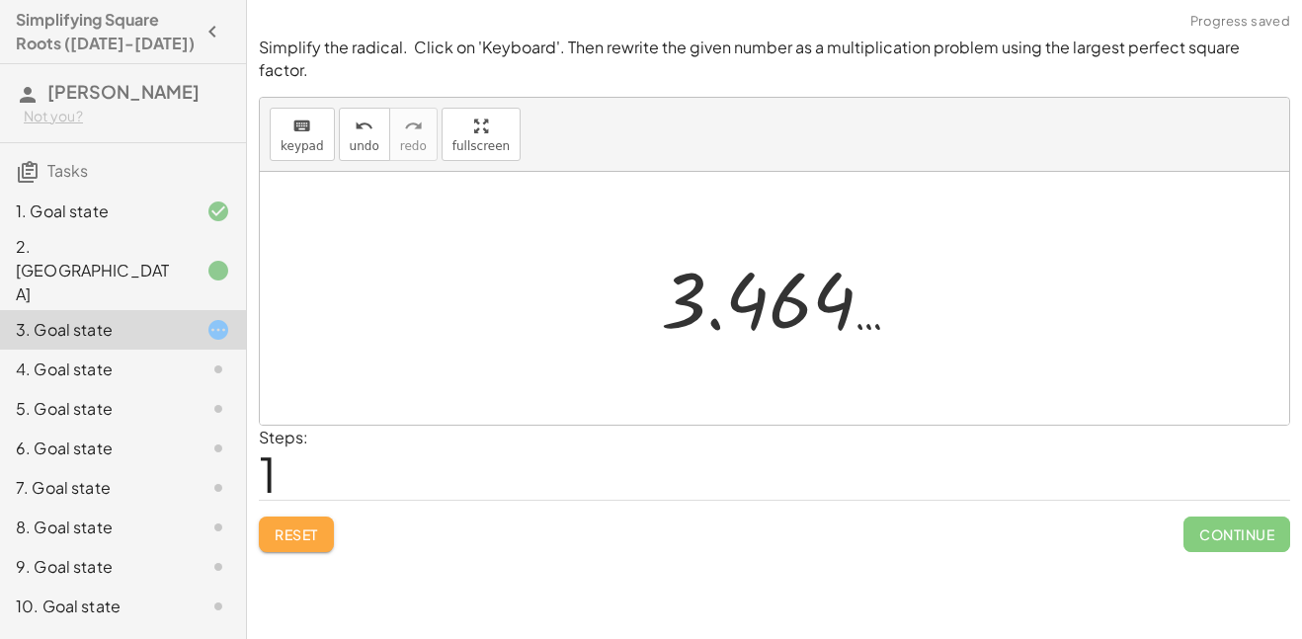
click at [317, 526] on span "Reset" at bounding box center [296, 535] width 43 height 18
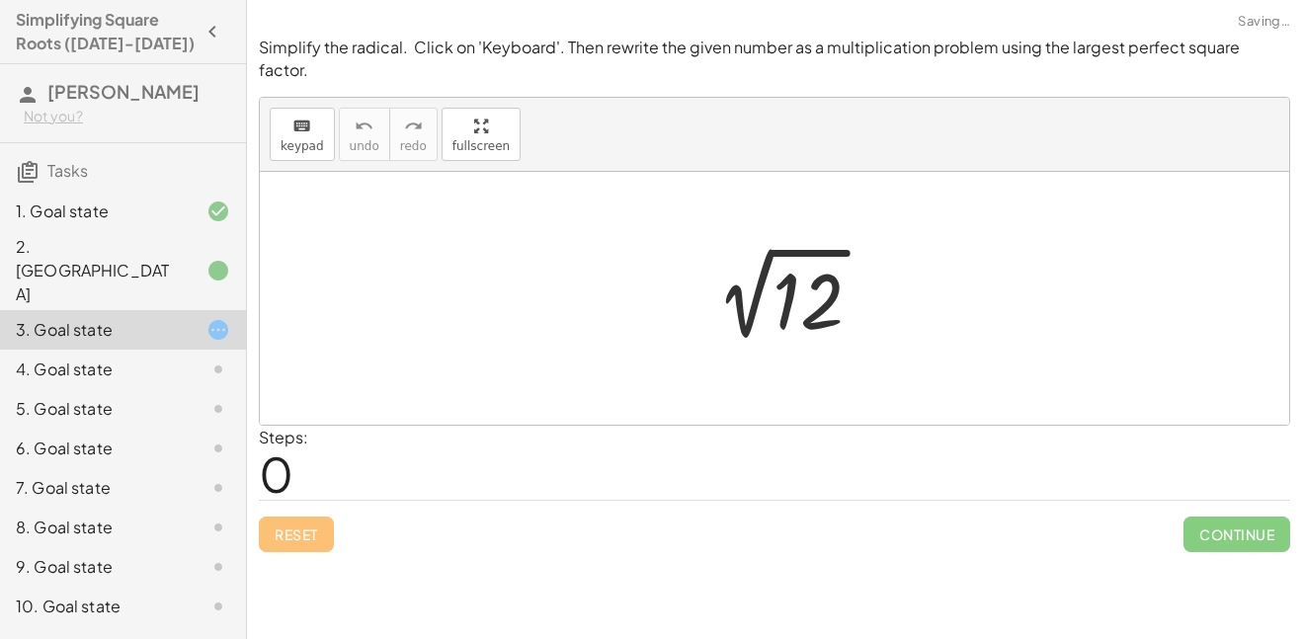
click at [807, 291] on div at bounding box center [789, 299] width 199 height 100
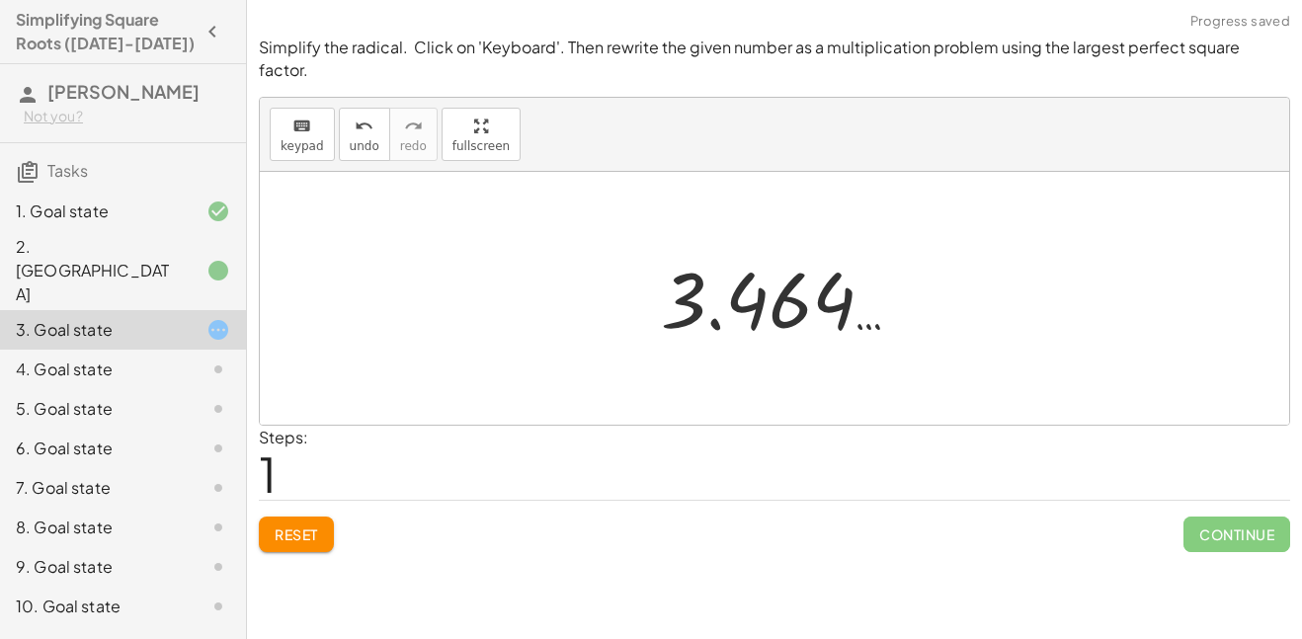
click at [287, 522] on button "Reset" at bounding box center [296, 535] width 75 height 36
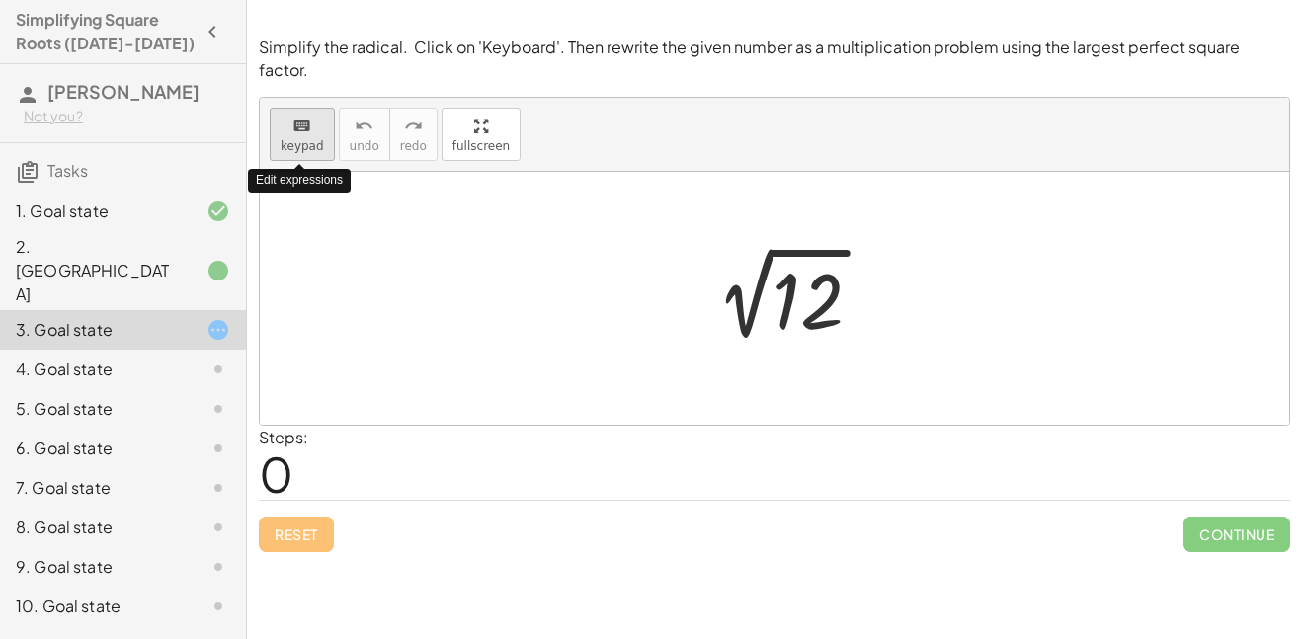
click at [292, 139] on span "keypad" at bounding box center [302, 146] width 43 height 14
click at [294, 139] on span "keypad" at bounding box center [302, 146] width 43 height 14
click at [310, 139] on span "keypad" at bounding box center [302, 146] width 43 height 14
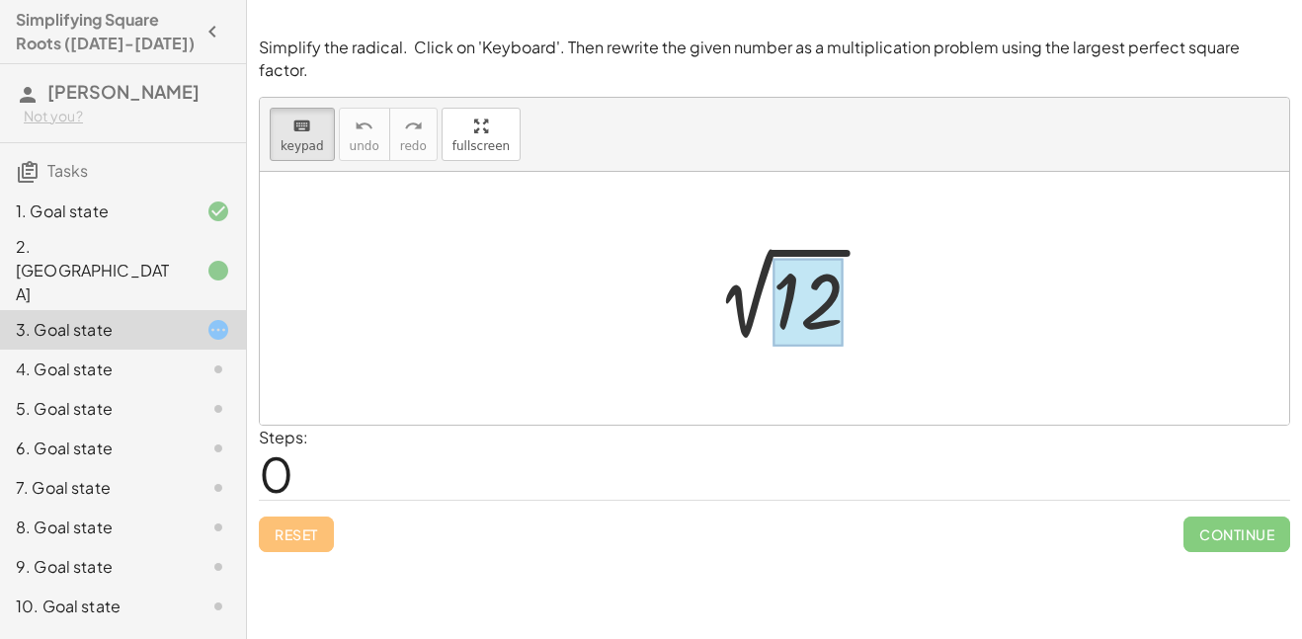
click at [808, 280] on div at bounding box center [808, 302] width 71 height 88
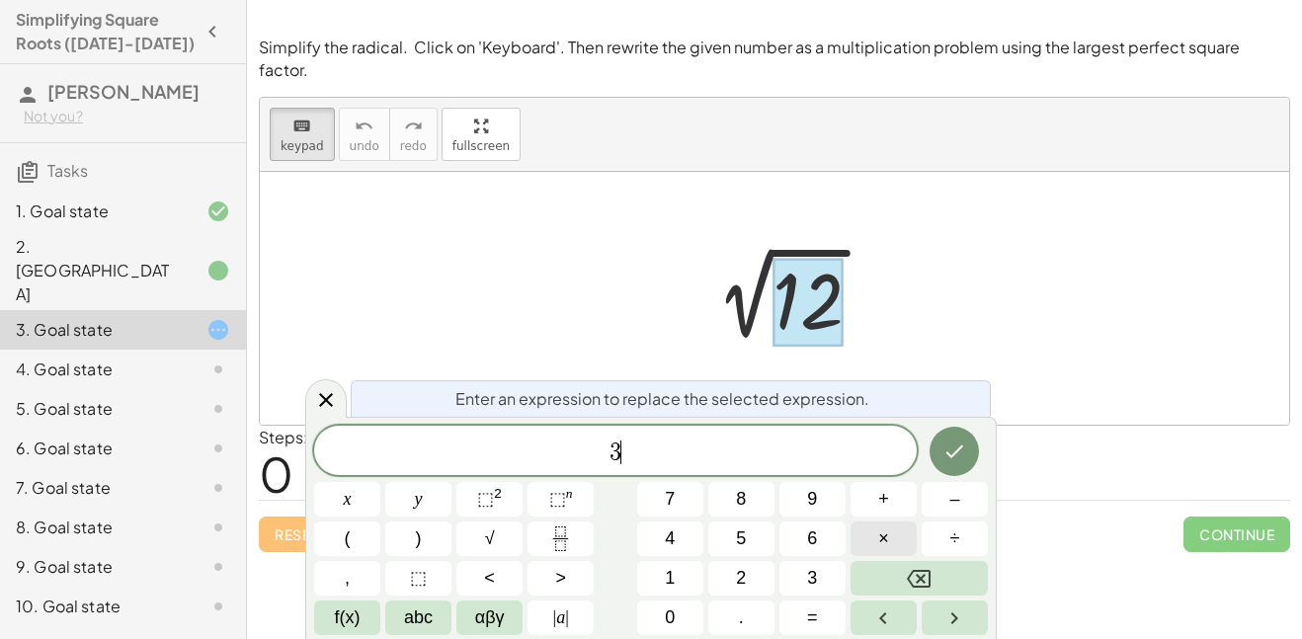
click at [872, 544] on button "×" at bounding box center [884, 539] width 66 height 35
click at [952, 440] on icon "Done" at bounding box center [955, 452] width 24 height 24
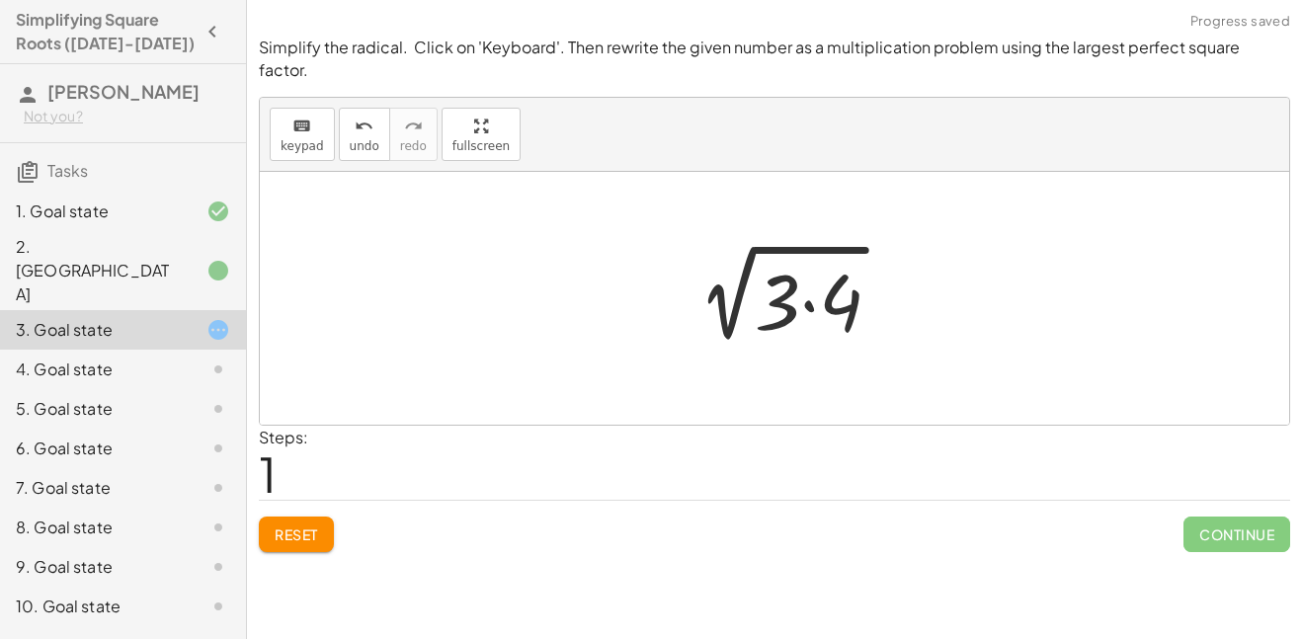
click at [804, 297] on div at bounding box center [789, 299] width 235 height 102
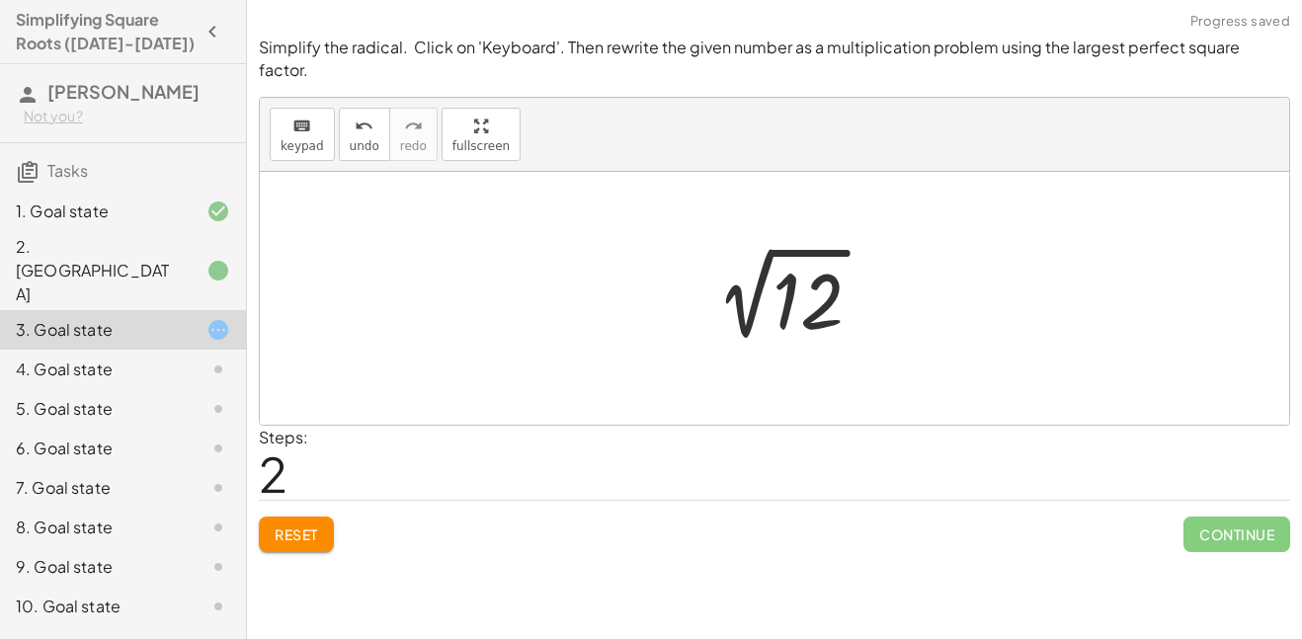
click at [289, 517] on button "Reset" at bounding box center [296, 535] width 75 height 36
click at [281, 114] on div "keyboard" at bounding box center [302, 126] width 43 height 24
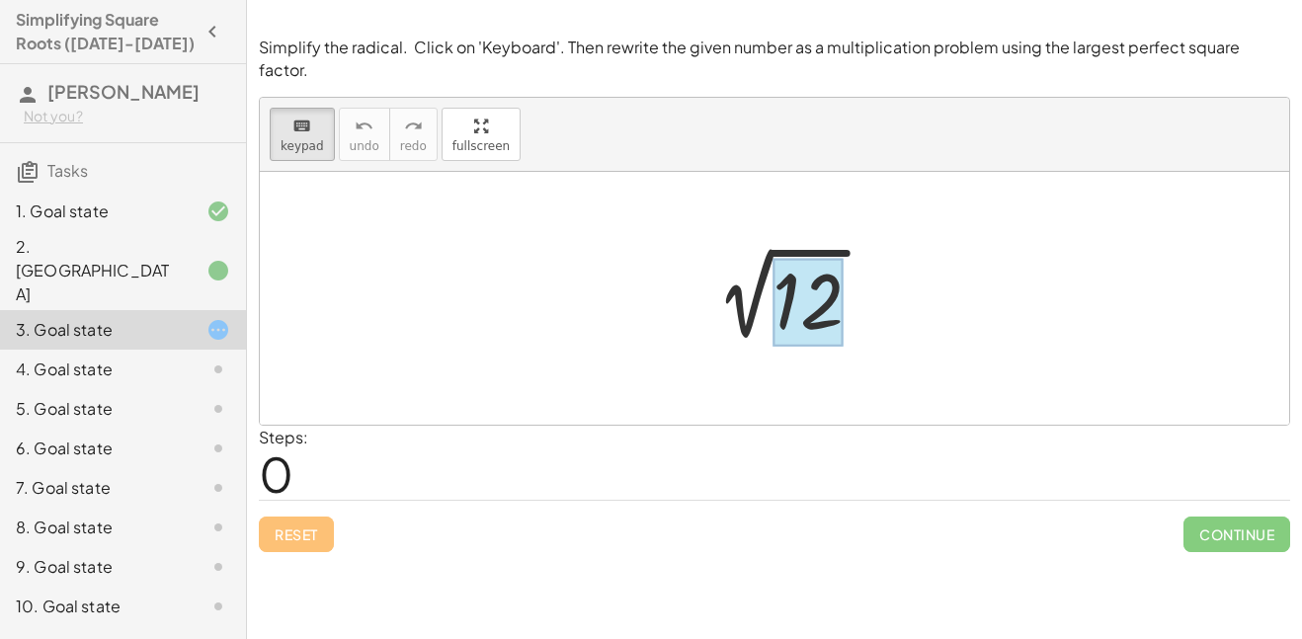
click at [819, 273] on div at bounding box center [808, 302] width 71 height 88
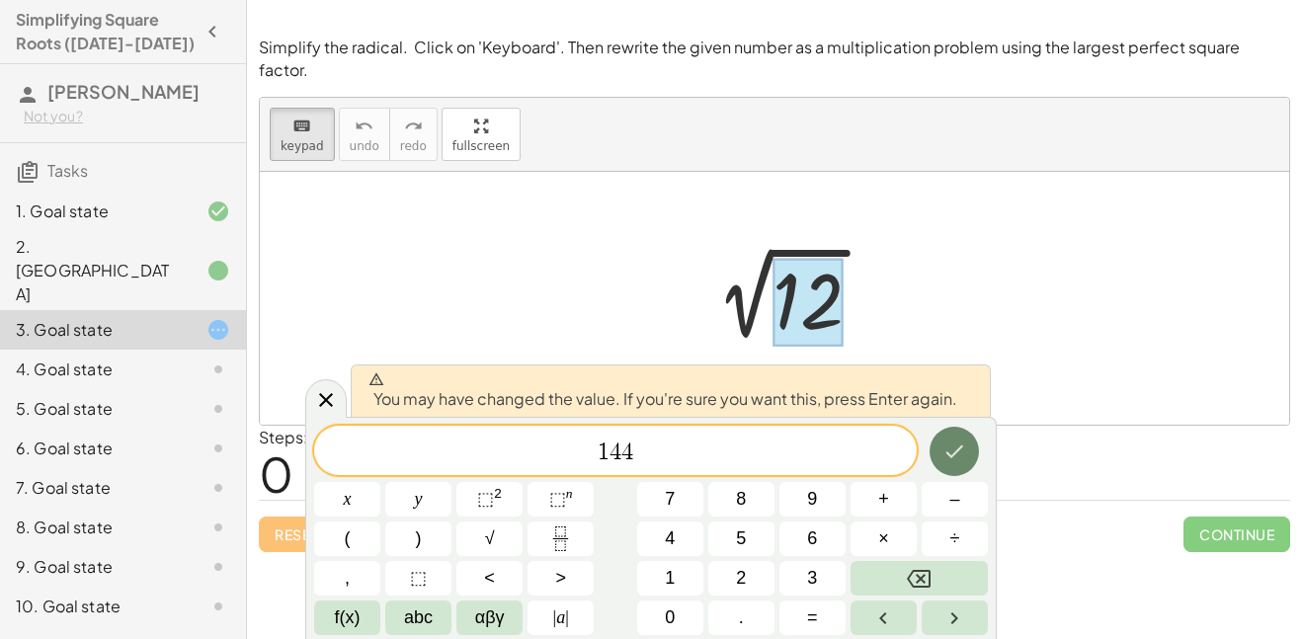
click at [942, 437] on button "Done" at bounding box center [954, 451] width 49 height 49
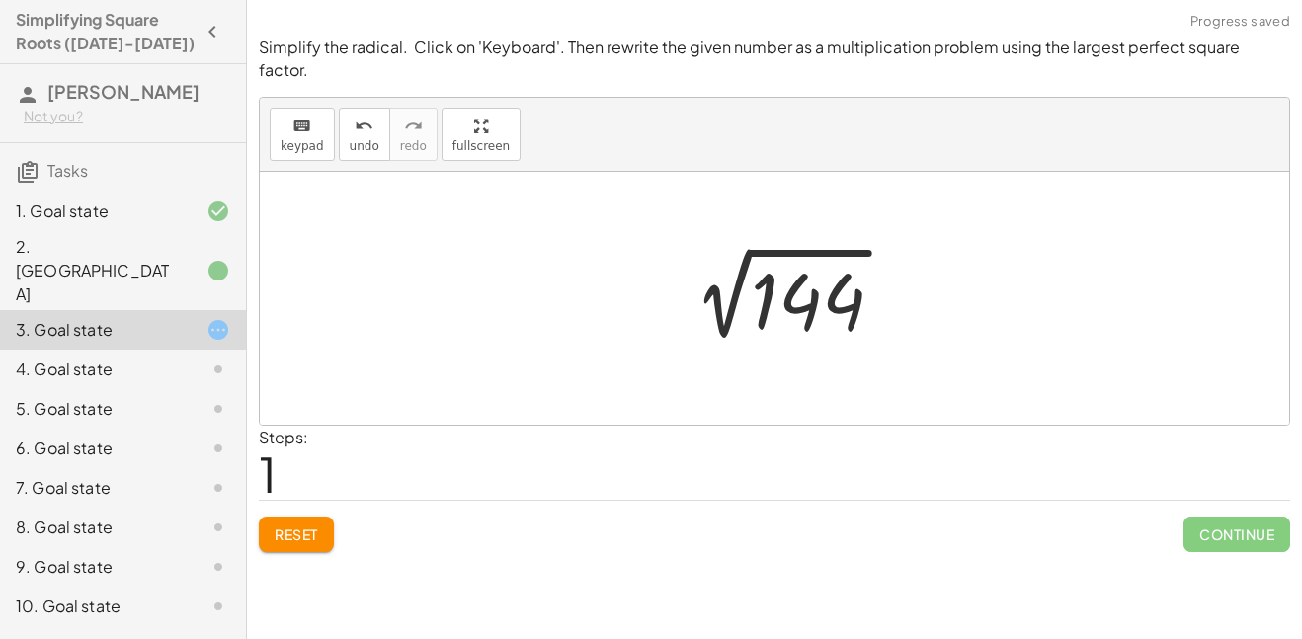
click at [754, 268] on div at bounding box center [789, 299] width 242 height 100
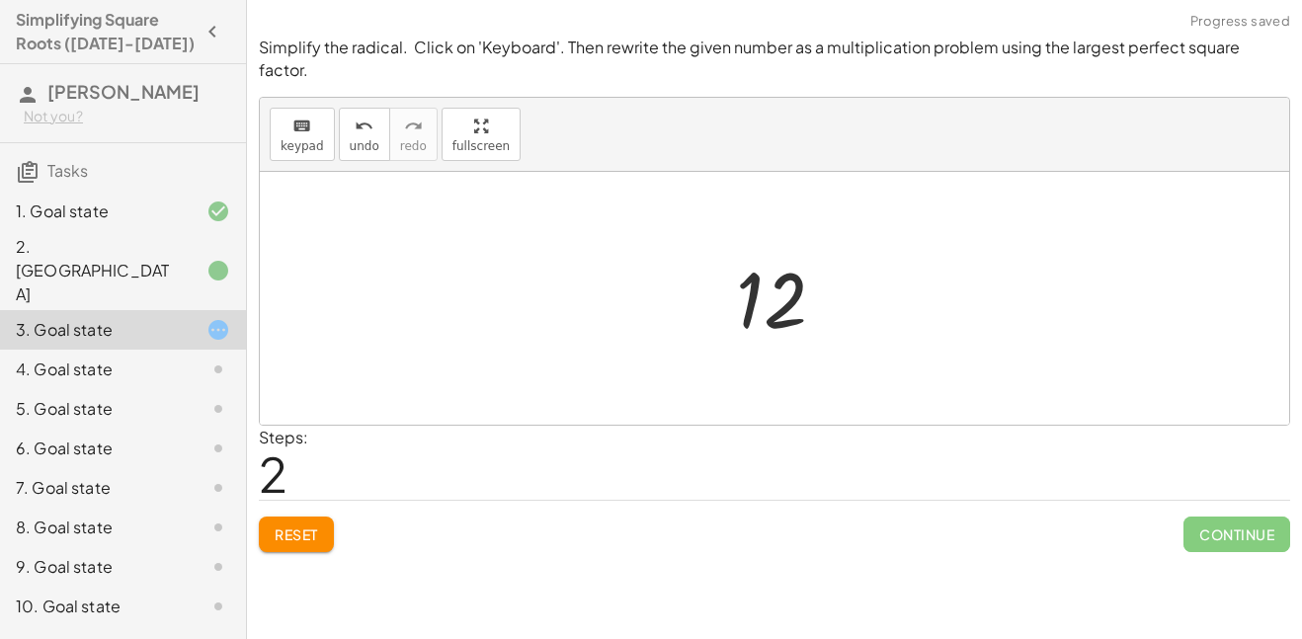
click at [317, 526] on span "Reset" at bounding box center [296, 535] width 43 height 18
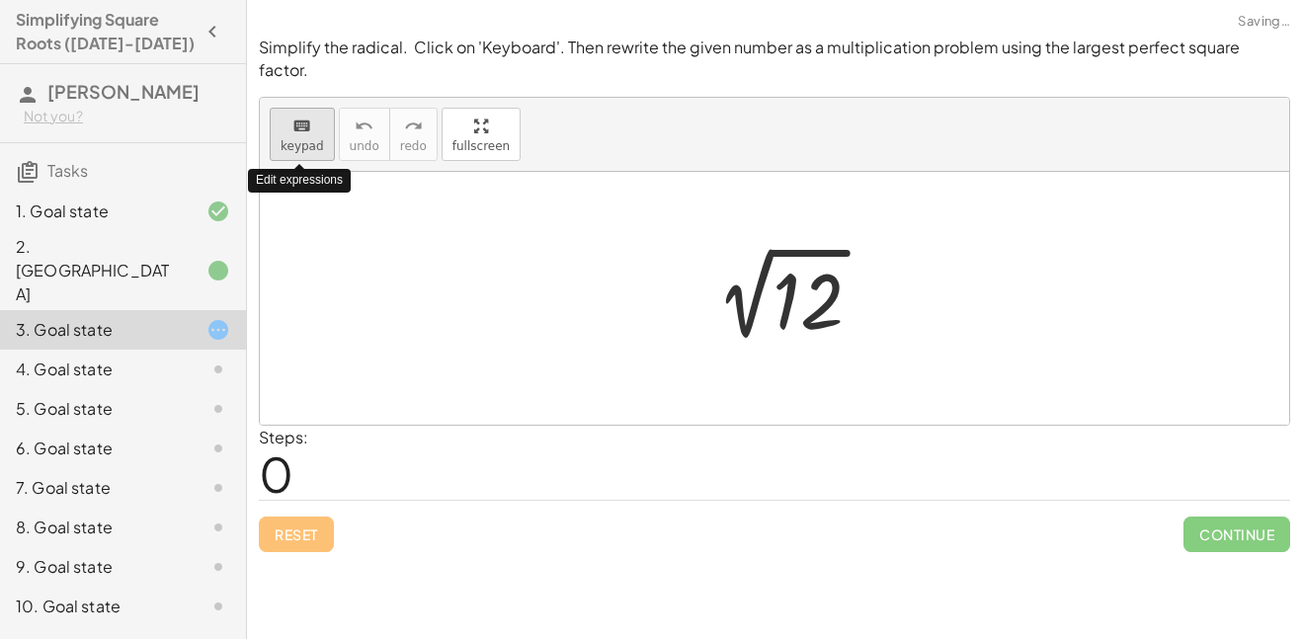
click at [302, 139] on span "keypad" at bounding box center [302, 146] width 43 height 14
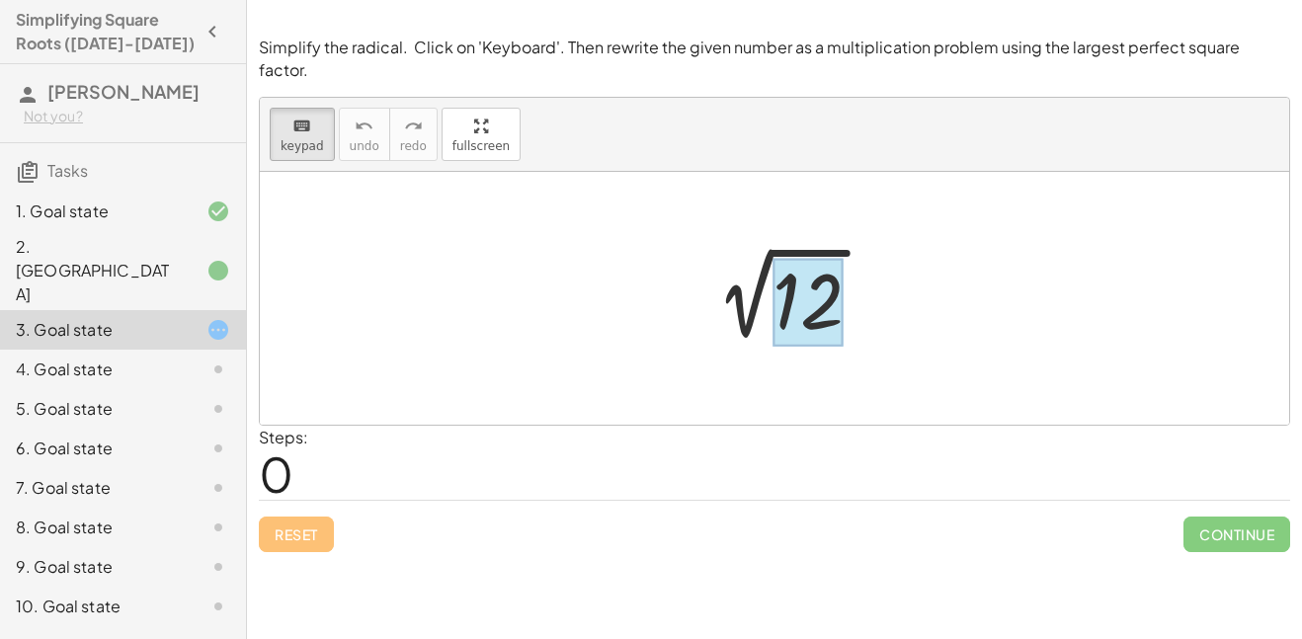
click at [829, 283] on div at bounding box center [808, 302] width 71 height 88
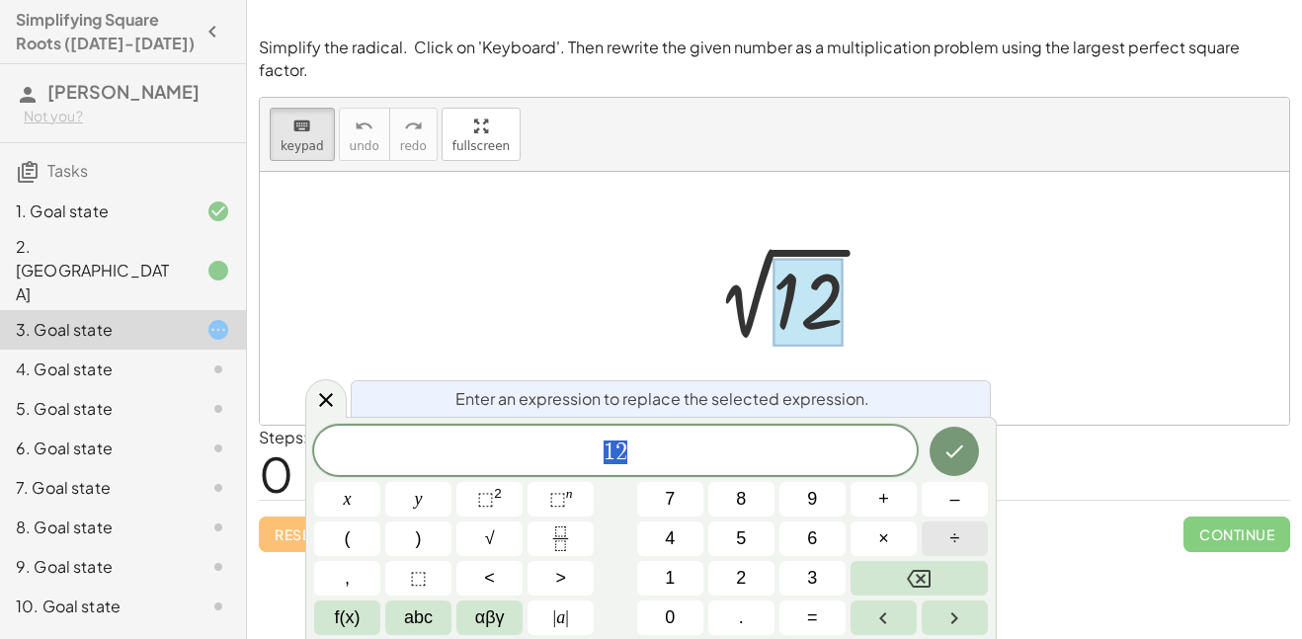
click at [956, 539] on span "÷" at bounding box center [955, 539] width 10 height 27
click at [910, 539] on button "×" at bounding box center [884, 539] width 66 height 35
click at [957, 451] on icon "Done" at bounding box center [956, 452] width 18 height 13
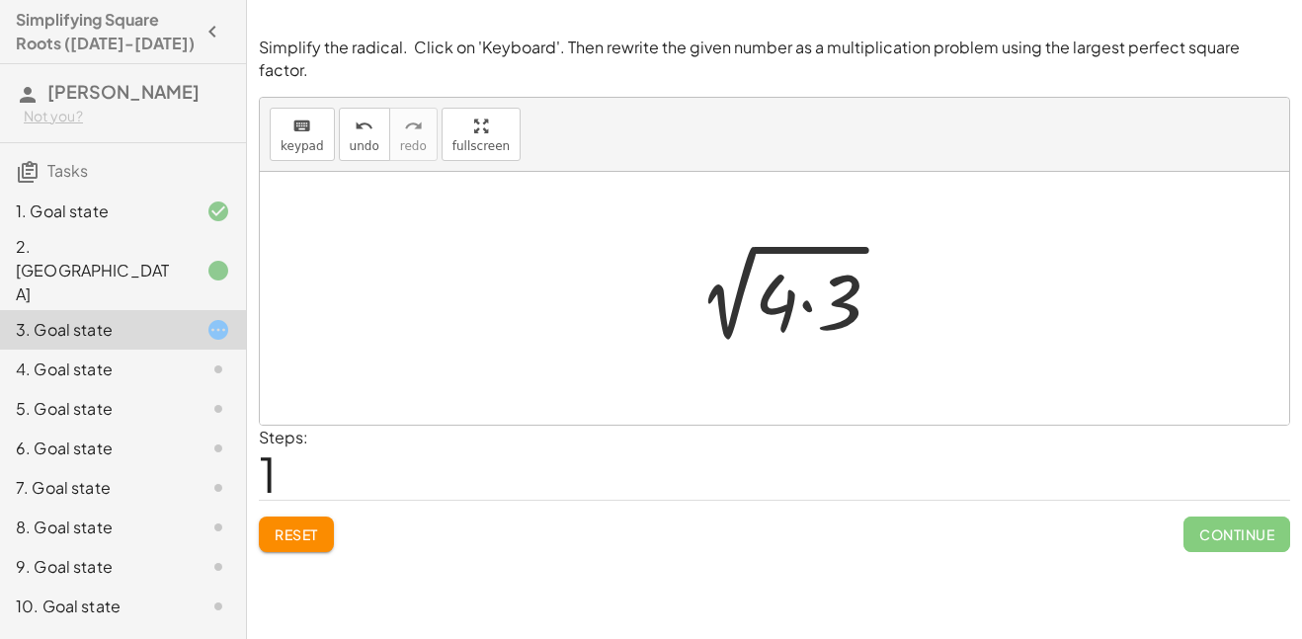
click at [778, 286] on div at bounding box center [789, 299] width 235 height 102
click at [785, 292] on div at bounding box center [789, 299] width 235 height 102
click at [806, 288] on div at bounding box center [789, 299] width 235 height 102
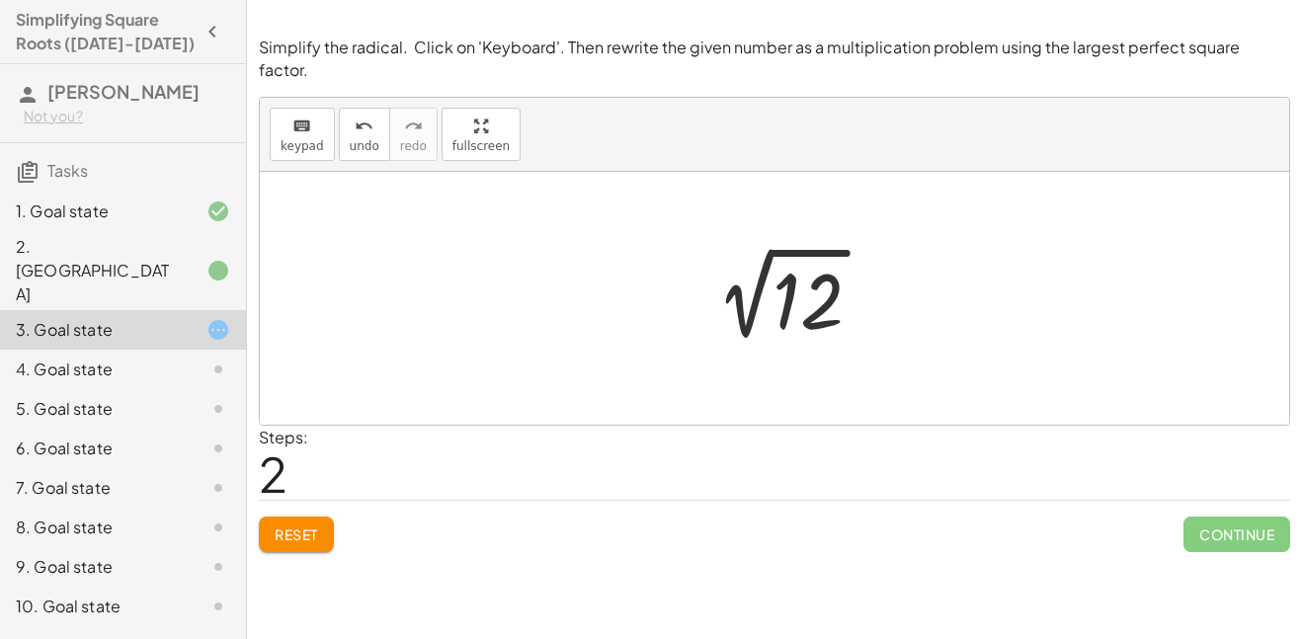
click at [302, 526] on span "Reset" at bounding box center [296, 535] width 43 height 18
click at [800, 289] on div at bounding box center [789, 299] width 199 height 100
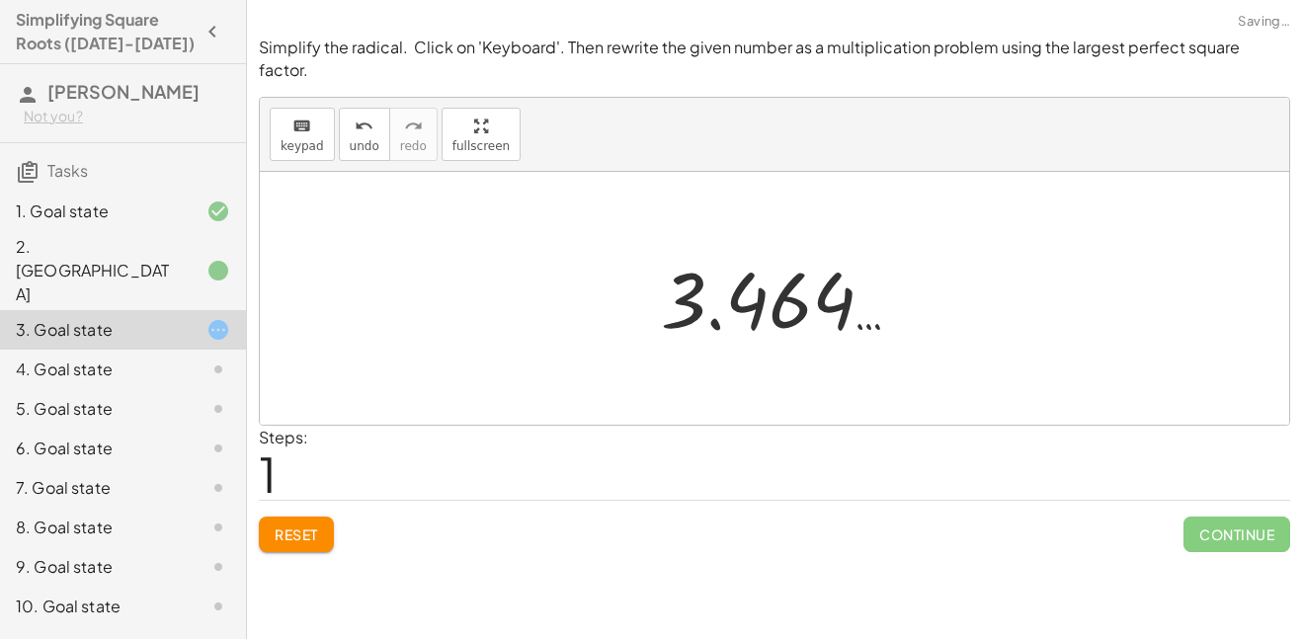
click at [286, 526] on span "Reset" at bounding box center [296, 535] width 43 height 18
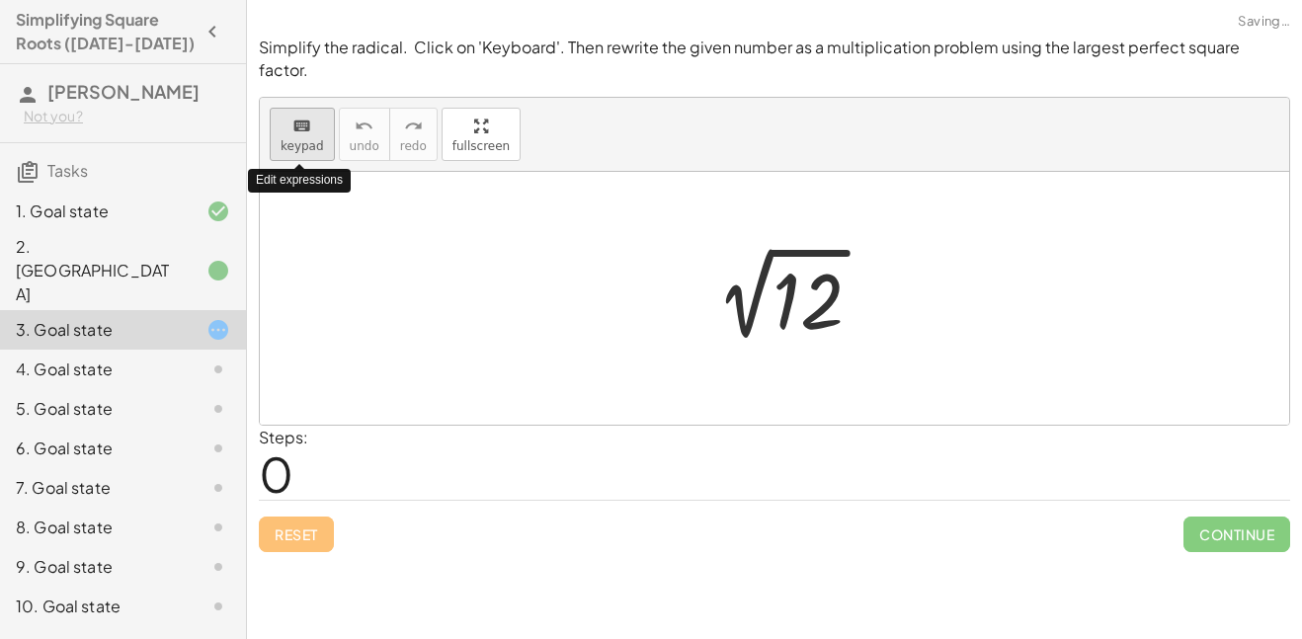
click at [304, 139] on span "keypad" at bounding box center [302, 146] width 43 height 14
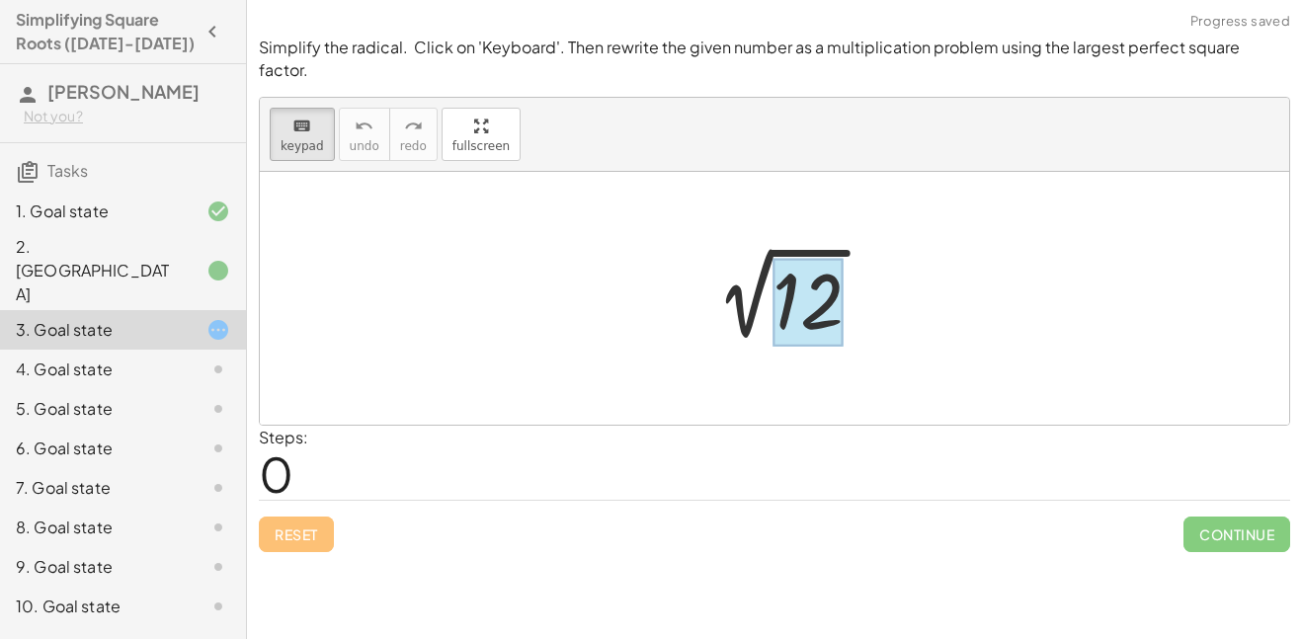
click at [812, 300] on div at bounding box center [808, 302] width 71 height 88
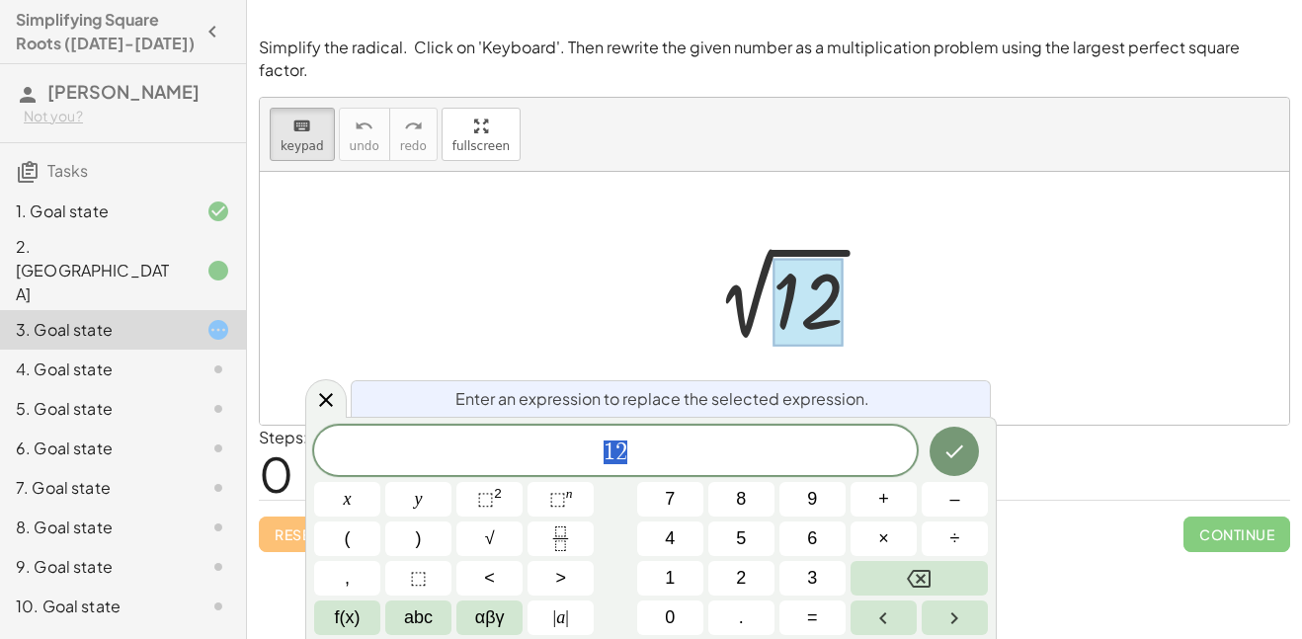
click at [651, 474] on div "1 2" at bounding box center [615, 450] width 603 height 49
click at [970, 535] on button "÷" at bounding box center [955, 539] width 66 height 35
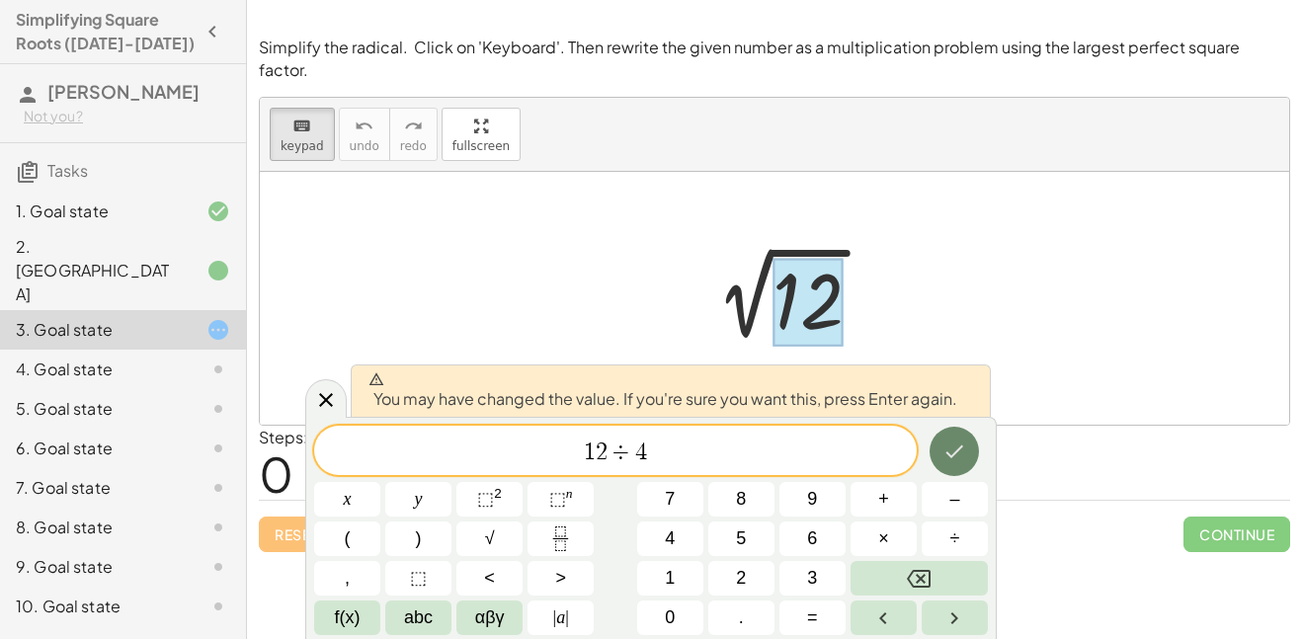
click at [965, 452] on icon "Done" at bounding box center [955, 452] width 24 height 24
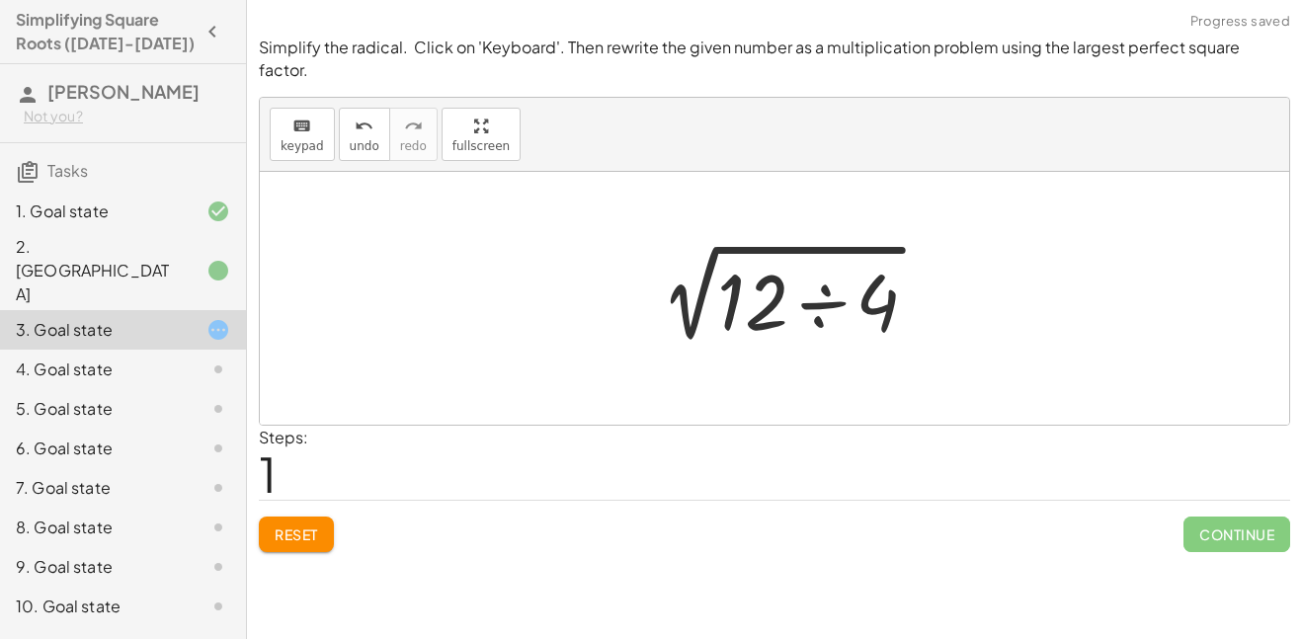
click at [815, 272] on div at bounding box center [788, 299] width 309 height 102
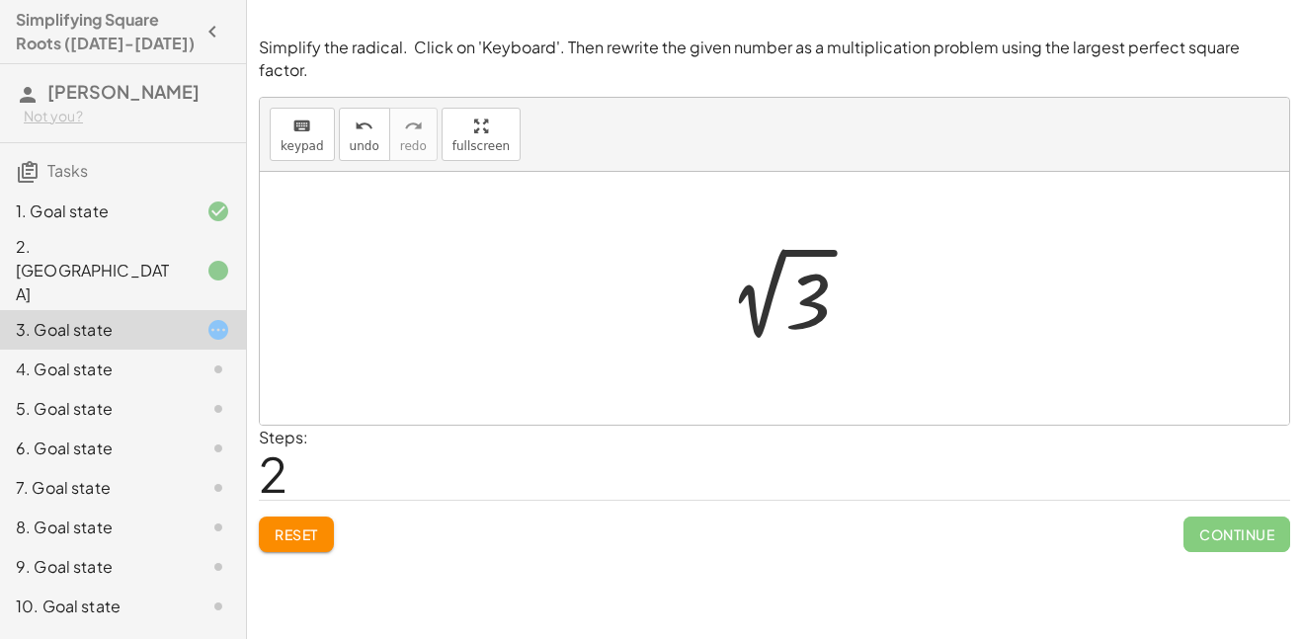
click at [309, 526] on span "Reset" at bounding box center [296, 535] width 43 height 18
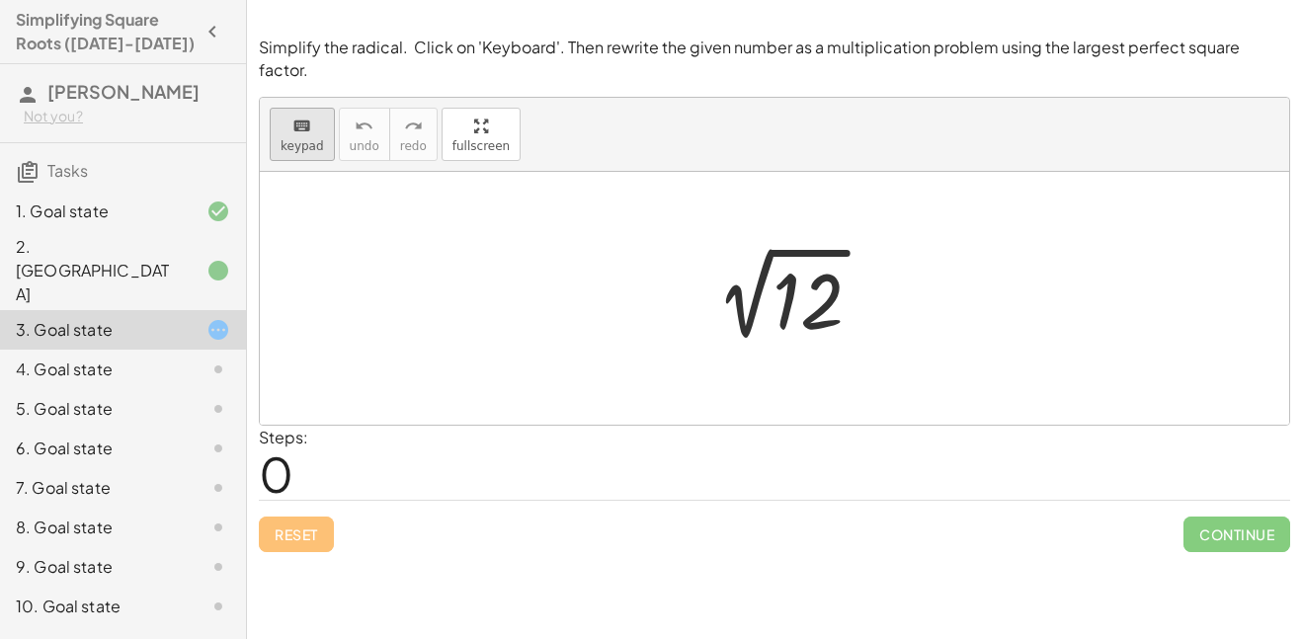
click at [323, 112] on button "keyboard keypad" at bounding box center [302, 134] width 65 height 53
click at [808, 288] on div at bounding box center [808, 302] width 71 height 88
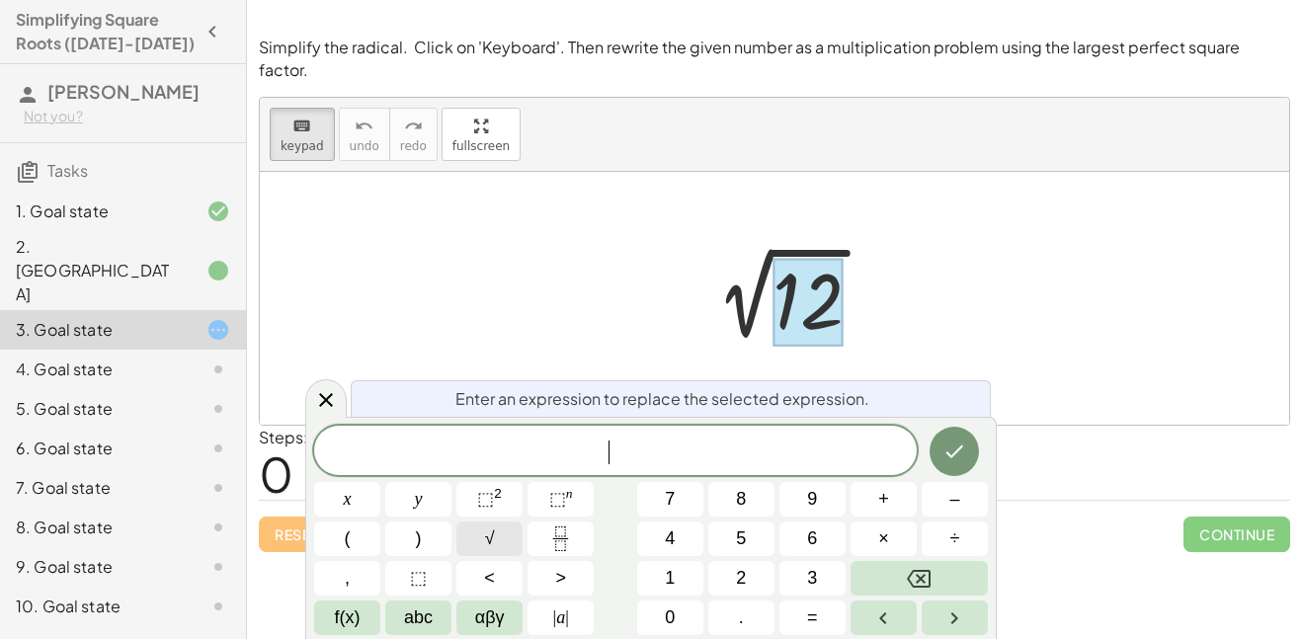
click at [470, 535] on button "√" at bounding box center [489, 539] width 66 height 35
click at [865, 534] on button "×" at bounding box center [884, 539] width 66 height 35
click at [478, 541] on button "√" at bounding box center [489, 539] width 66 height 35
click at [959, 452] on icon "Done" at bounding box center [955, 451] width 24 height 24
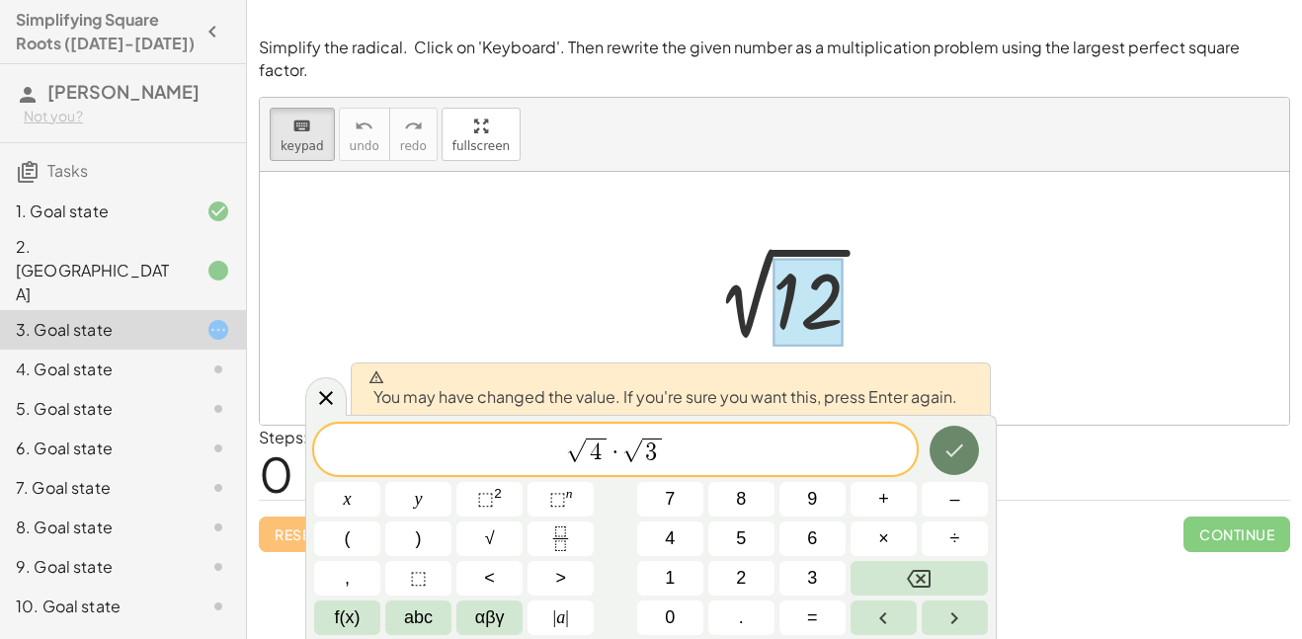
click at [951, 452] on icon "Done" at bounding box center [955, 451] width 24 height 24
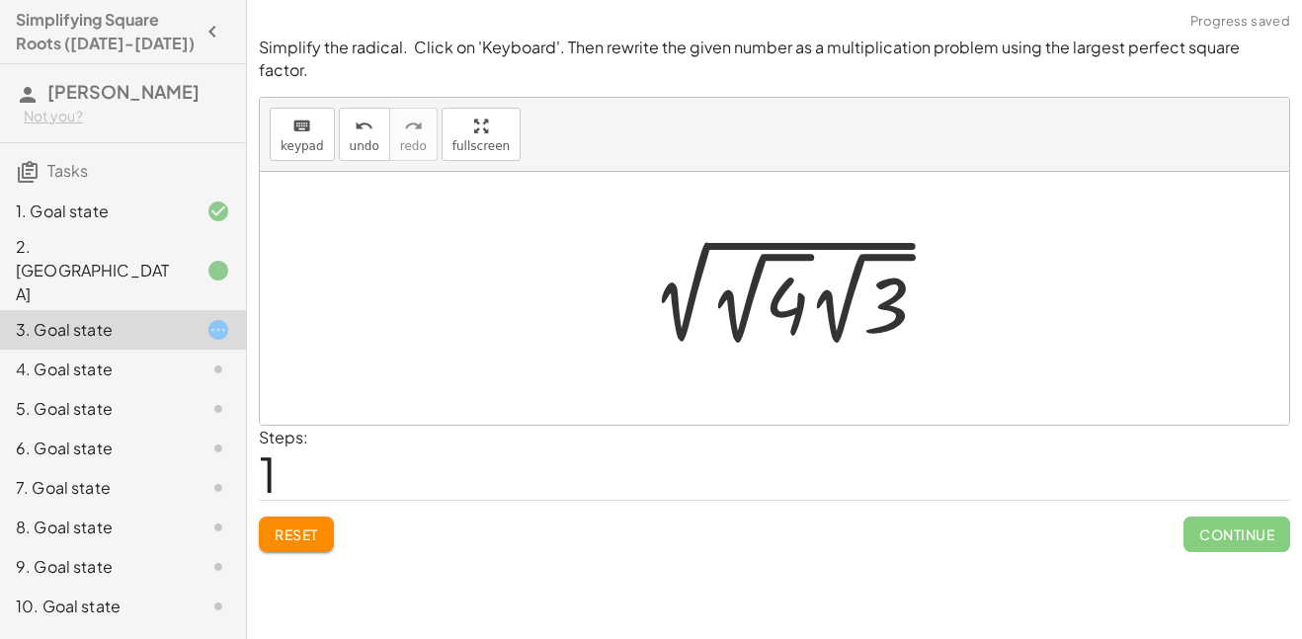
click at [761, 287] on div at bounding box center [789, 298] width 328 height 109
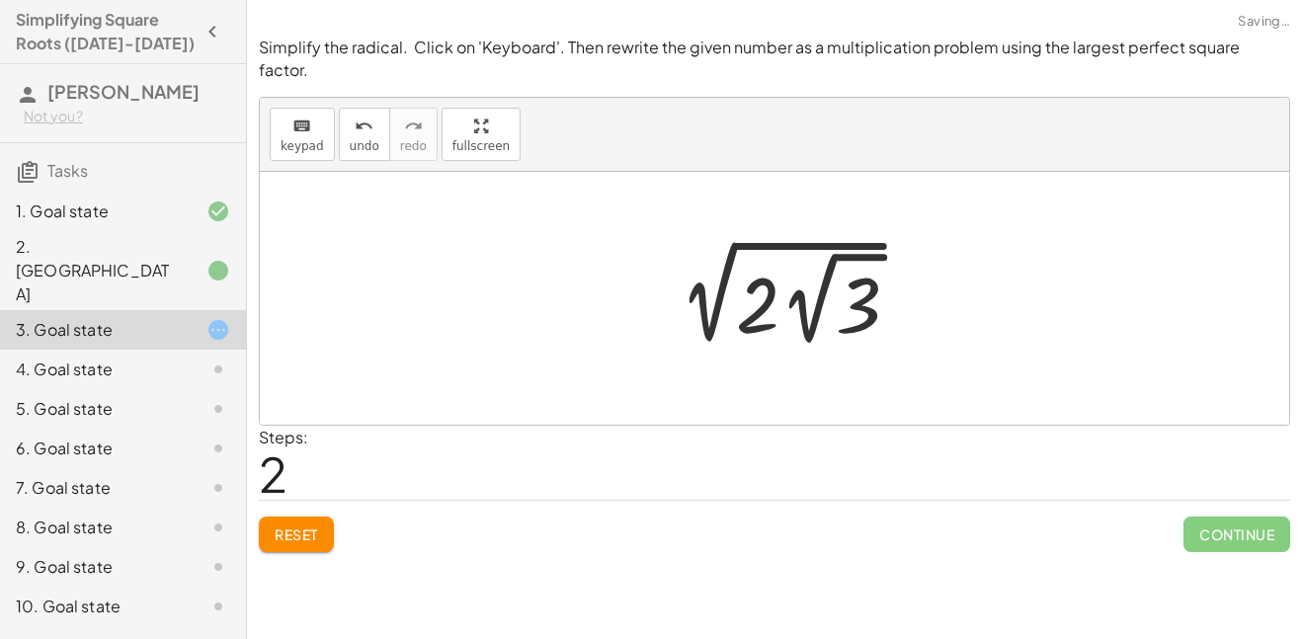
click at [852, 273] on div at bounding box center [789, 298] width 272 height 109
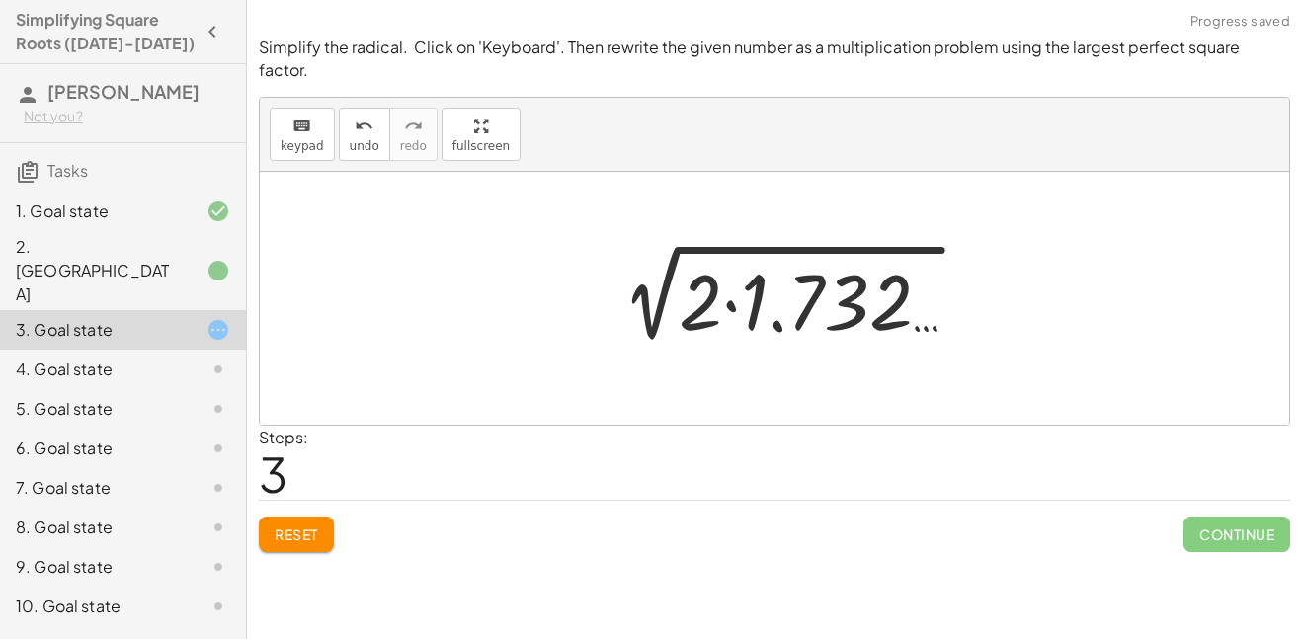
click at [730, 285] on div at bounding box center [789, 299] width 387 height 102
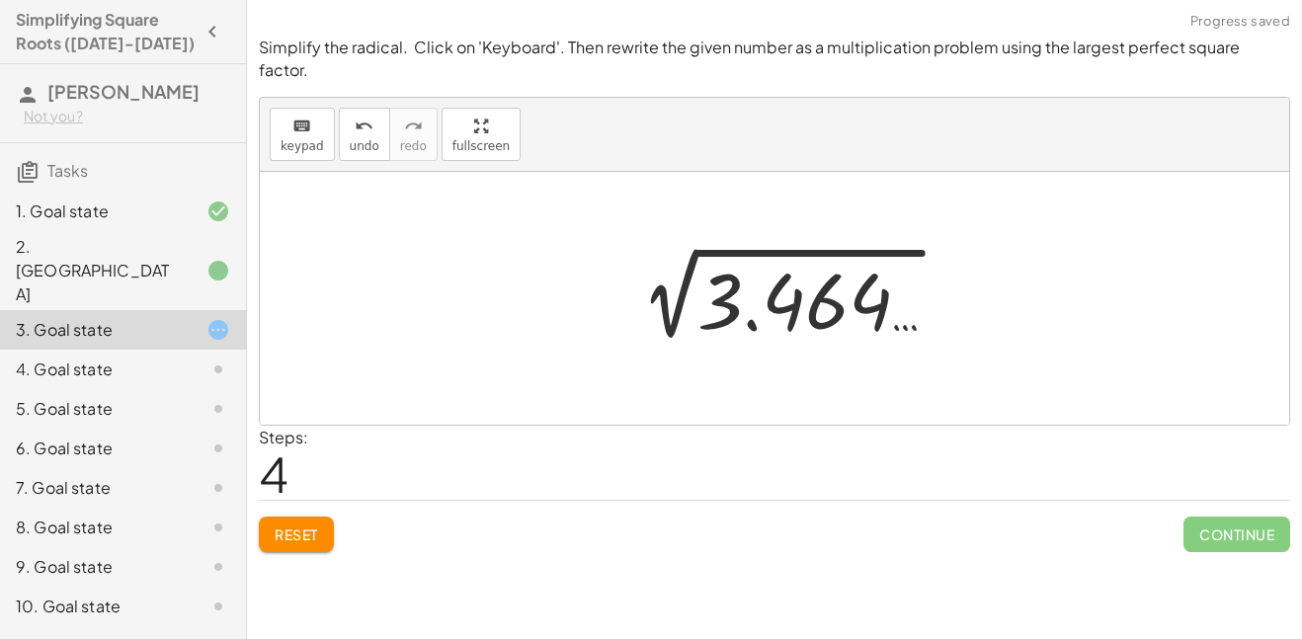
click at [670, 291] on div at bounding box center [789, 299] width 349 height 100
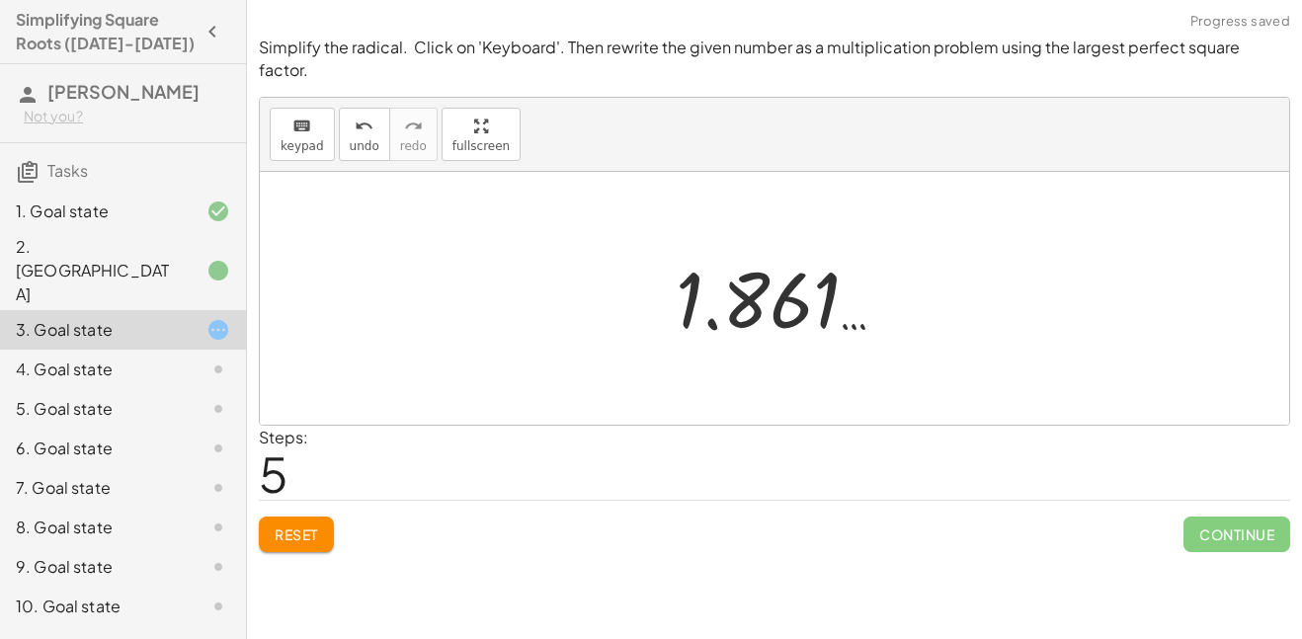
click at [291, 526] on span "Reset" at bounding box center [296, 535] width 43 height 18
